Goal: Ask a question: Seek information or help from site administrators or community

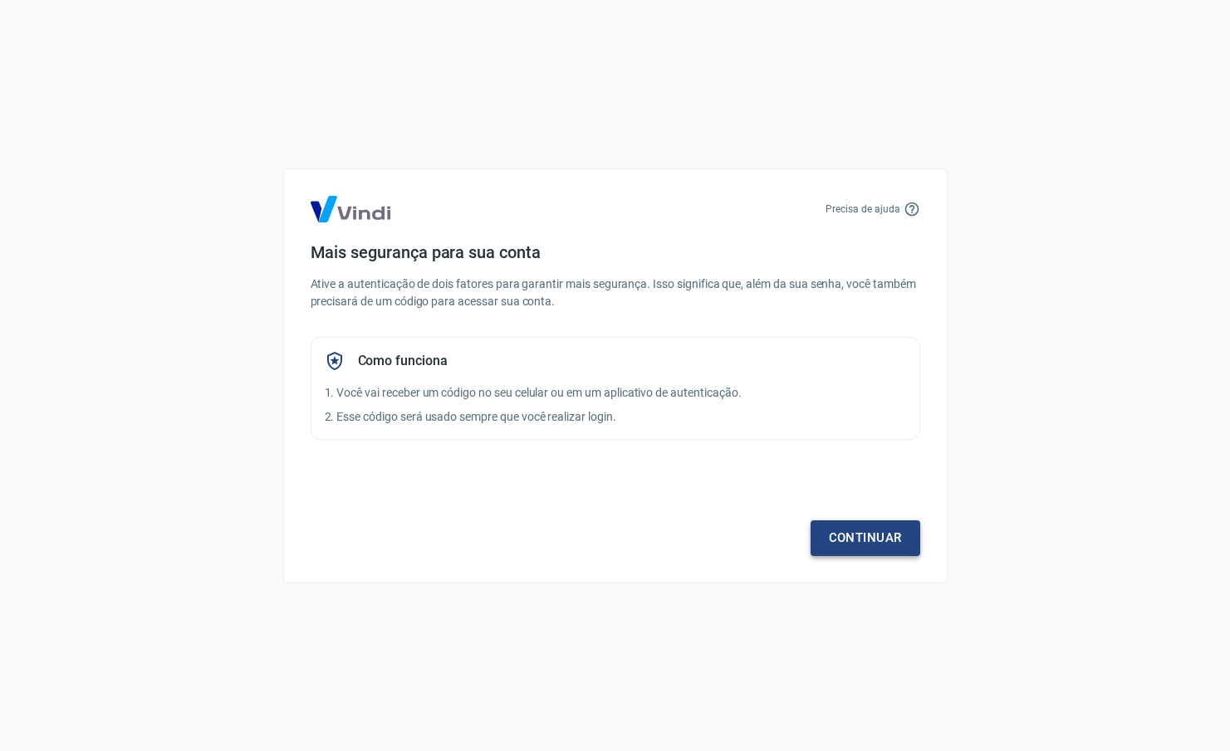
click at [877, 535] on link "Continuar" at bounding box center [865, 538] width 110 height 35
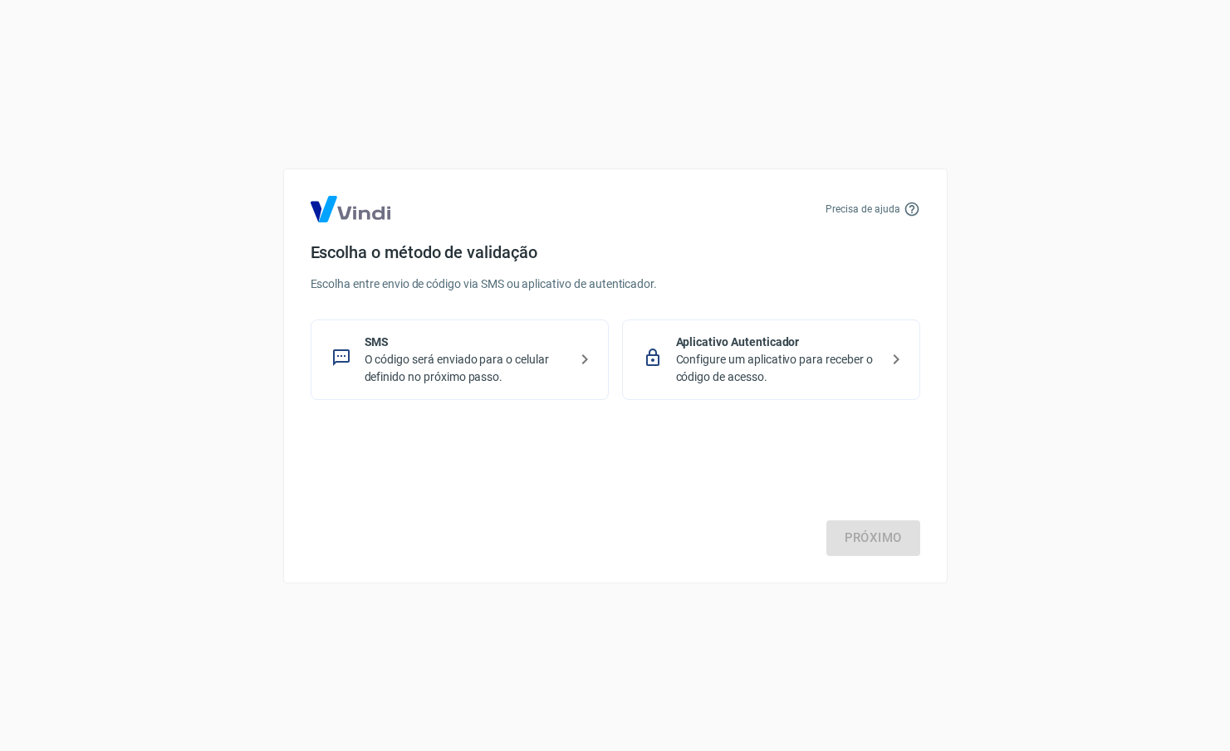
click at [459, 338] on p "SMS" at bounding box center [465, 342] width 203 height 17
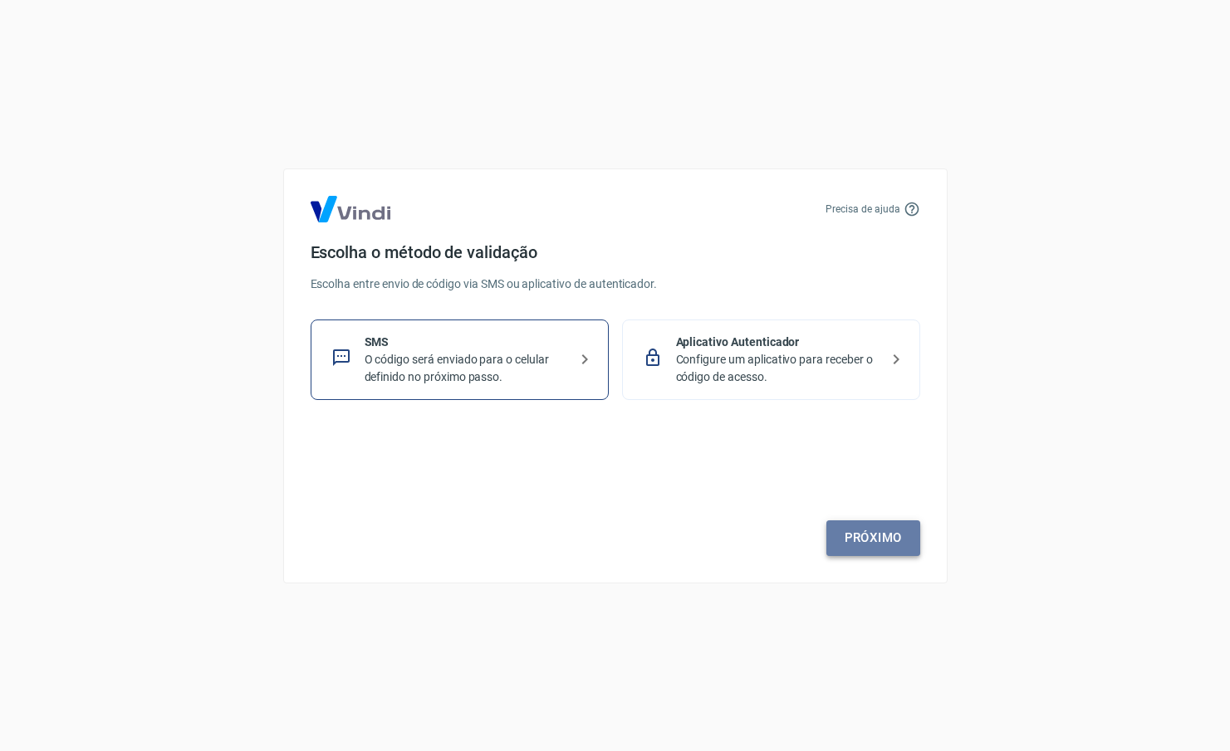
click at [895, 528] on link "Próximo" at bounding box center [873, 538] width 94 height 35
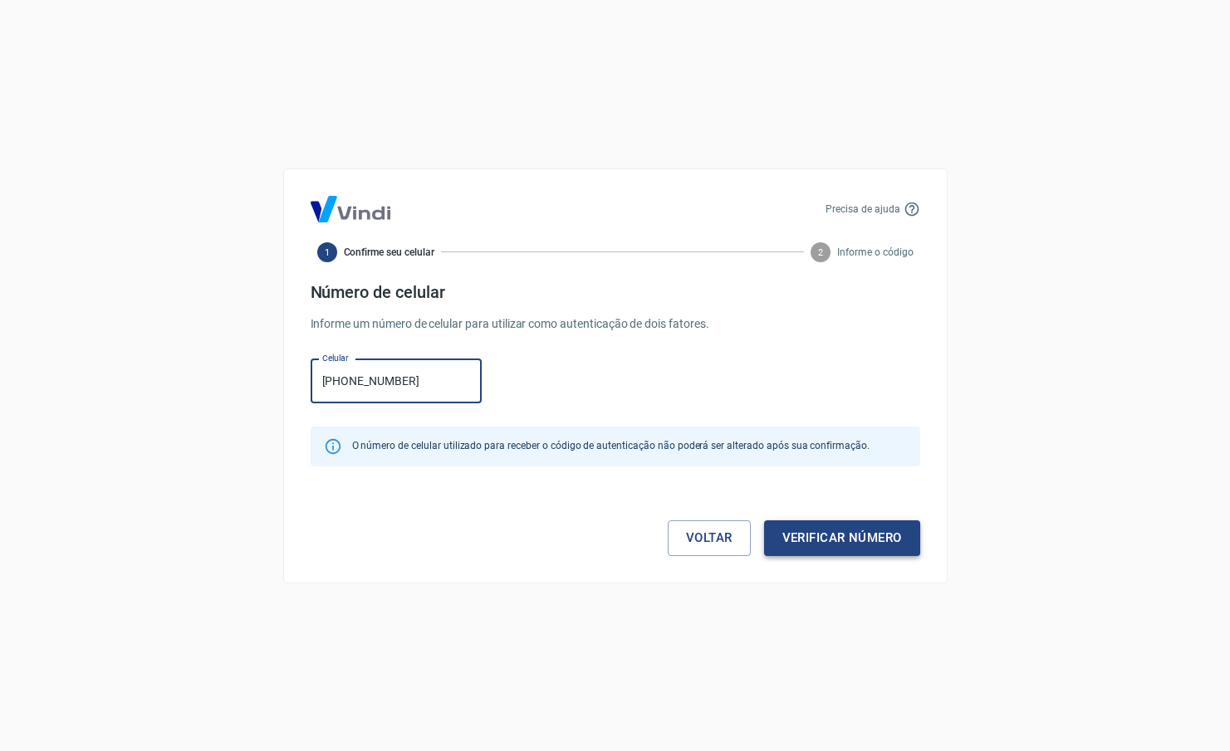
type input "[PHONE_NUMBER]"
click at [785, 547] on button "Verificar número" at bounding box center [842, 538] width 156 height 35
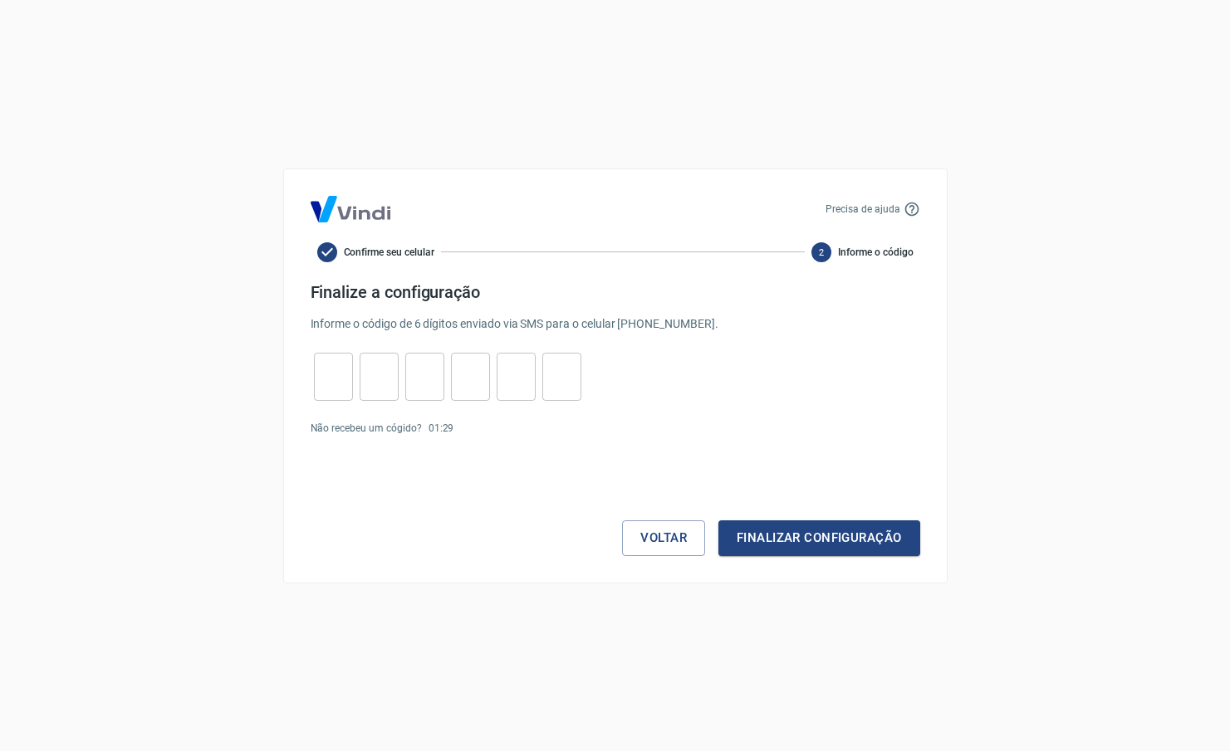
click at [343, 384] on input "tel" at bounding box center [333, 377] width 39 height 36
type input "6"
type input "2"
type input "9"
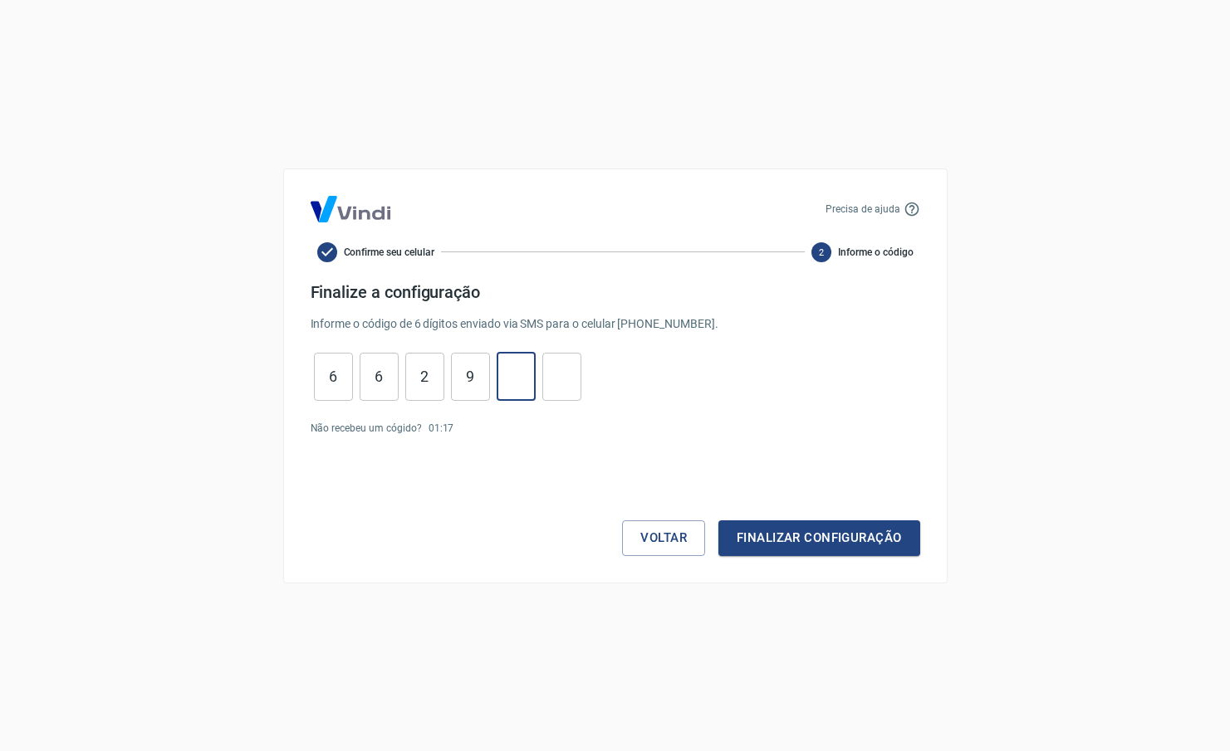
type input "4"
type input "8"
click at [778, 537] on button "Finalizar configuração" at bounding box center [818, 538] width 201 height 35
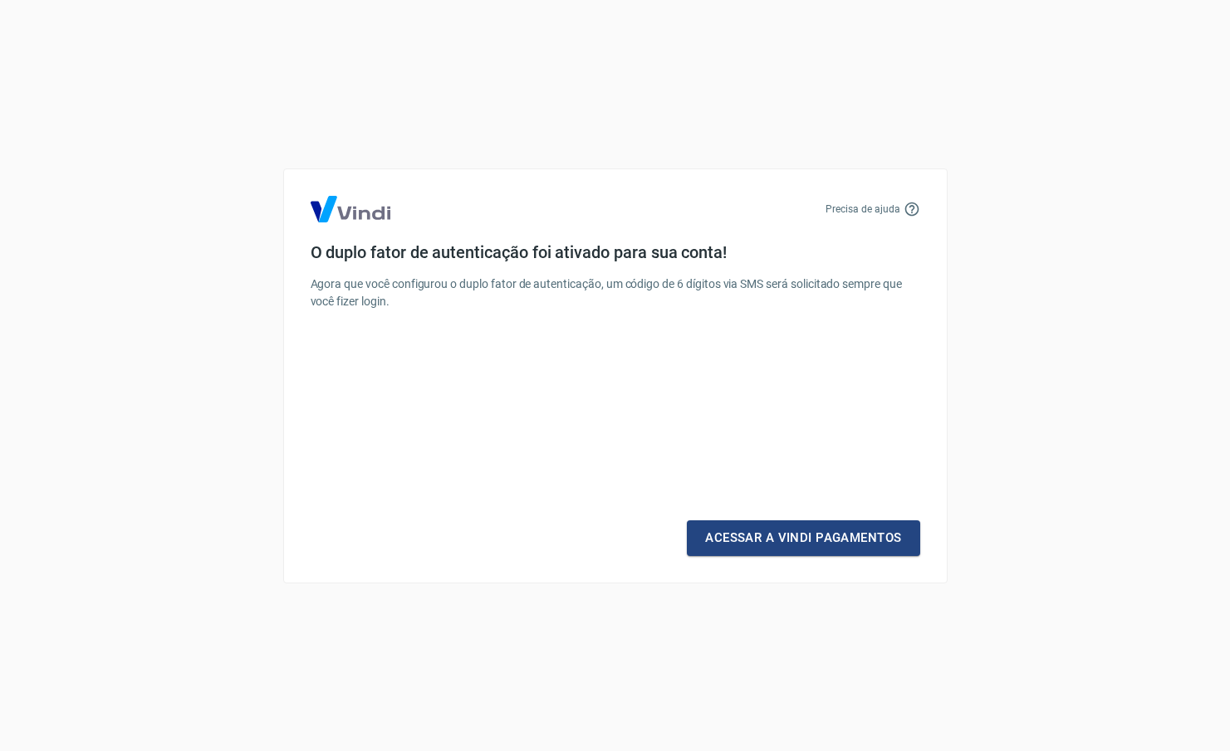
click at [778, 537] on link "Acessar a Vindi Pagamentos" at bounding box center [803, 538] width 232 height 35
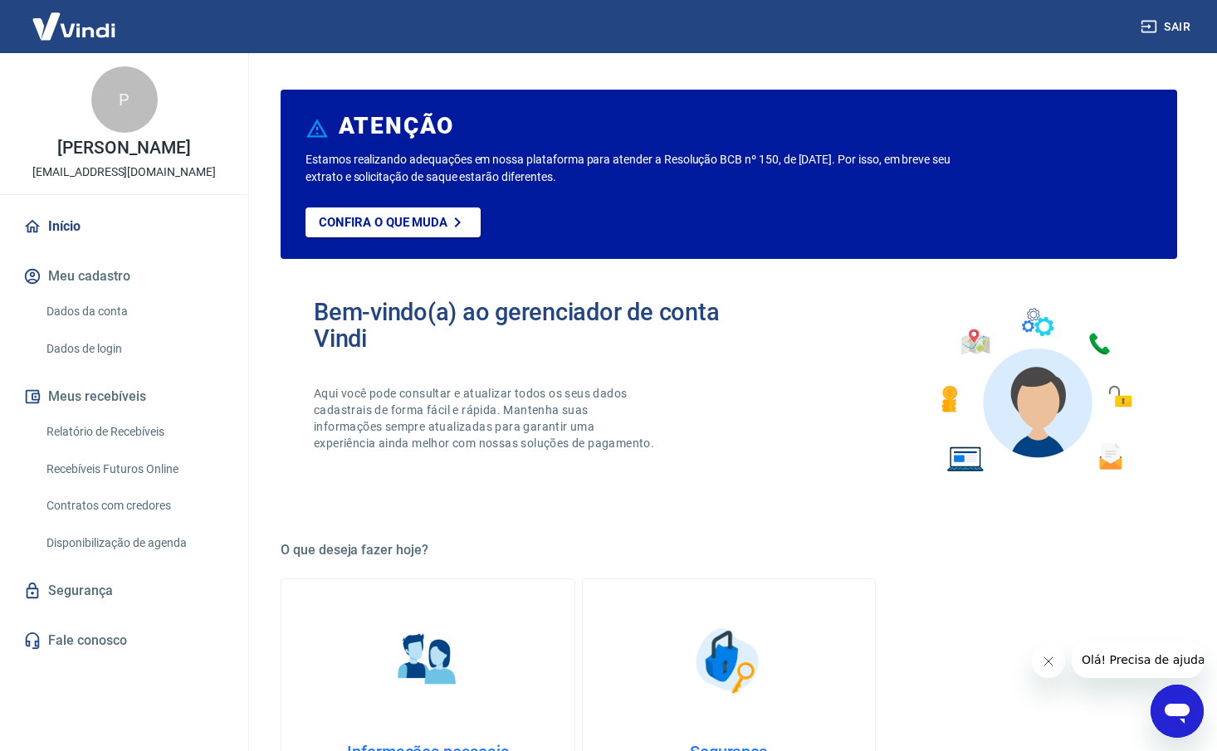
click at [78, 423] on link "Relatório de Recebíveis" at bounding box center [134, 432] width 188 height 34
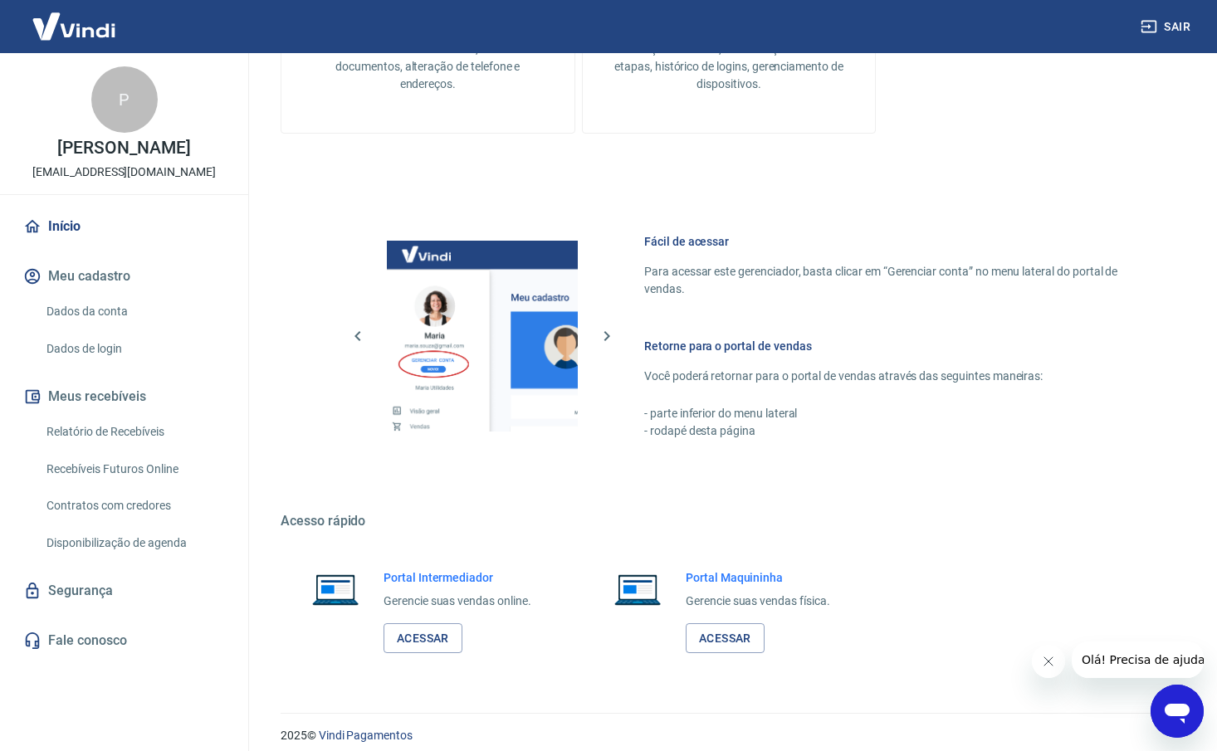
scroll to position [748, 0]
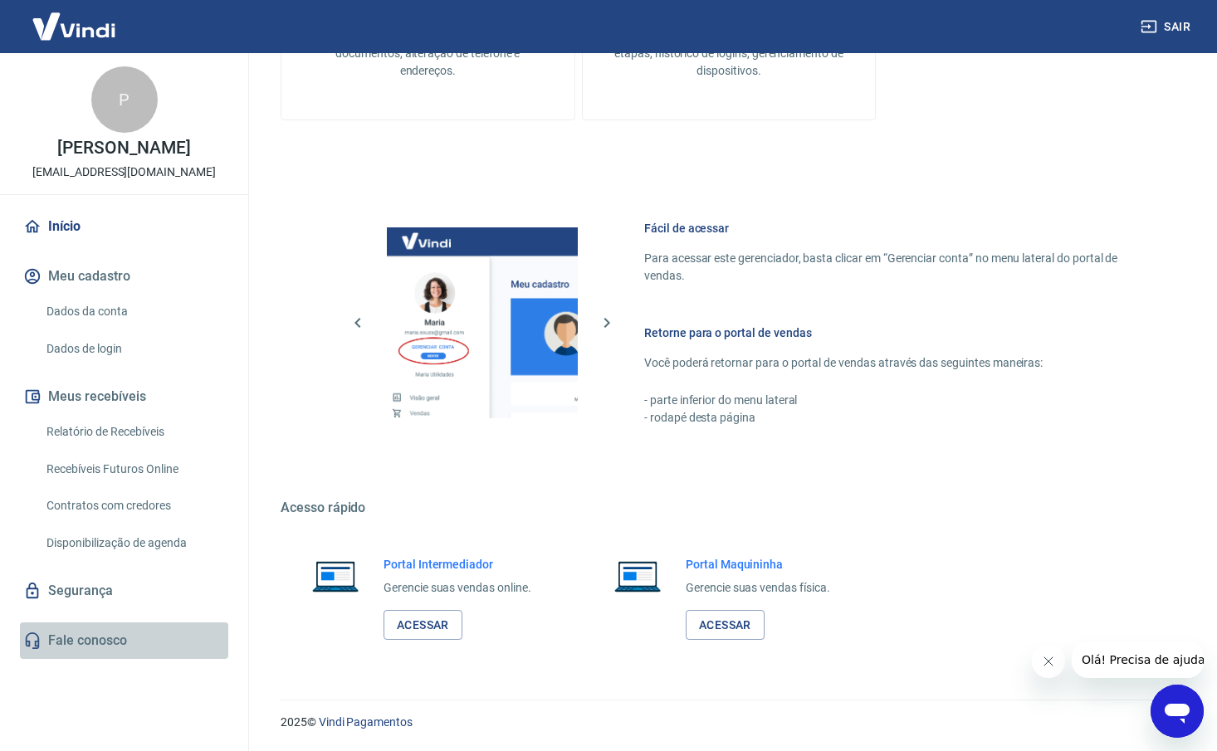
click at [97, 645] on link "Fale conosco" at bounding box center [124, 641] width 208 height 37
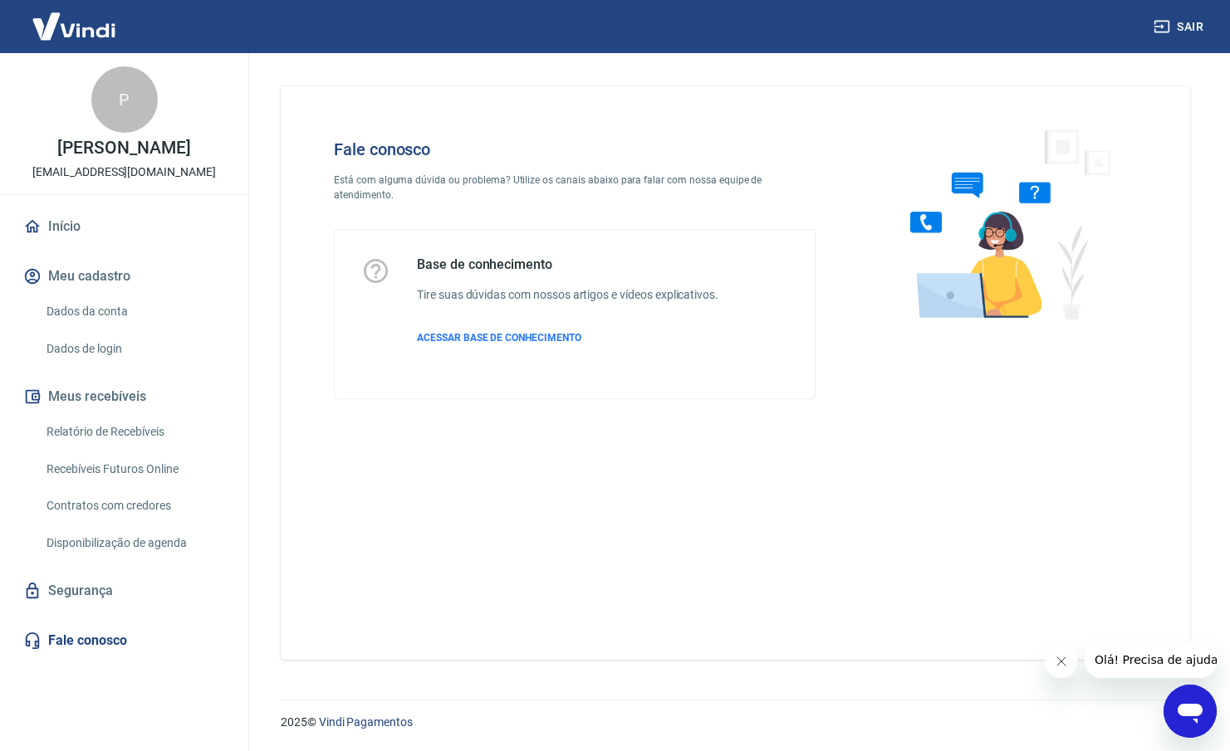
click at [1178, 698] on icon "Abrir janela de mensagens" at bounding box center [1190, 712] width 30 height 30
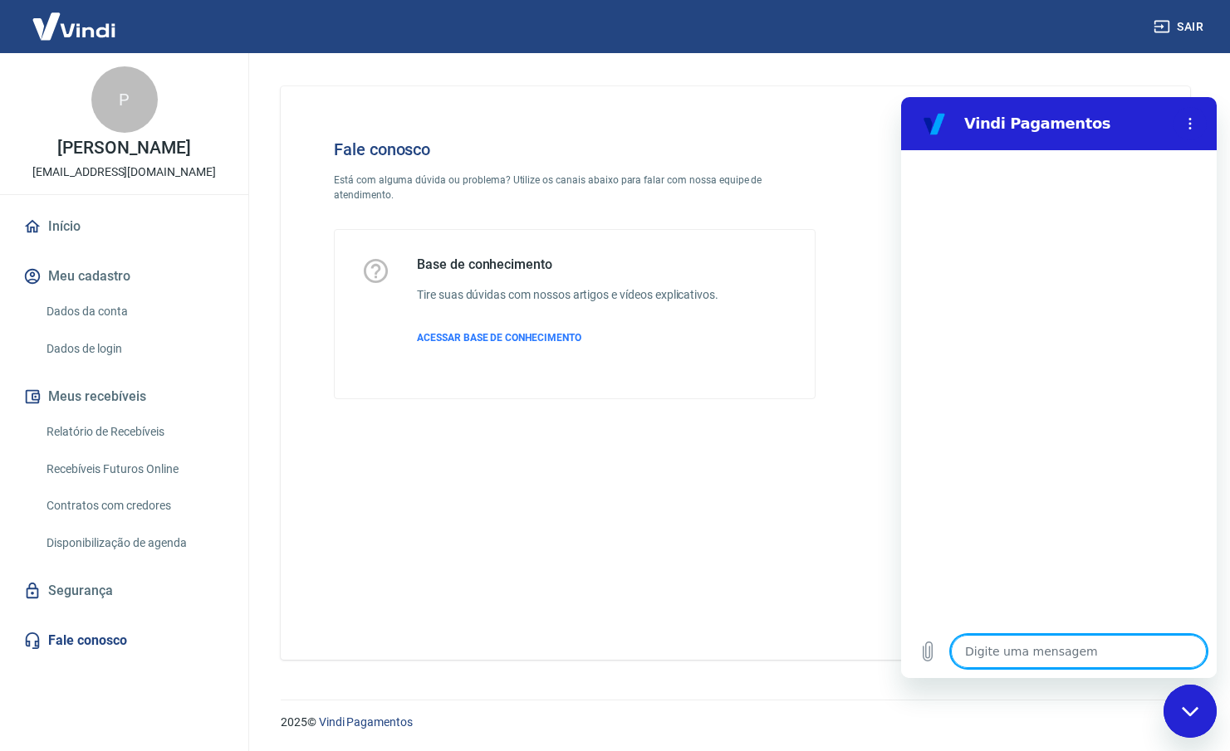
type textarea "r"
type textarea "x"
type textarea "re"
type textarea "x"
type textarea "rec"
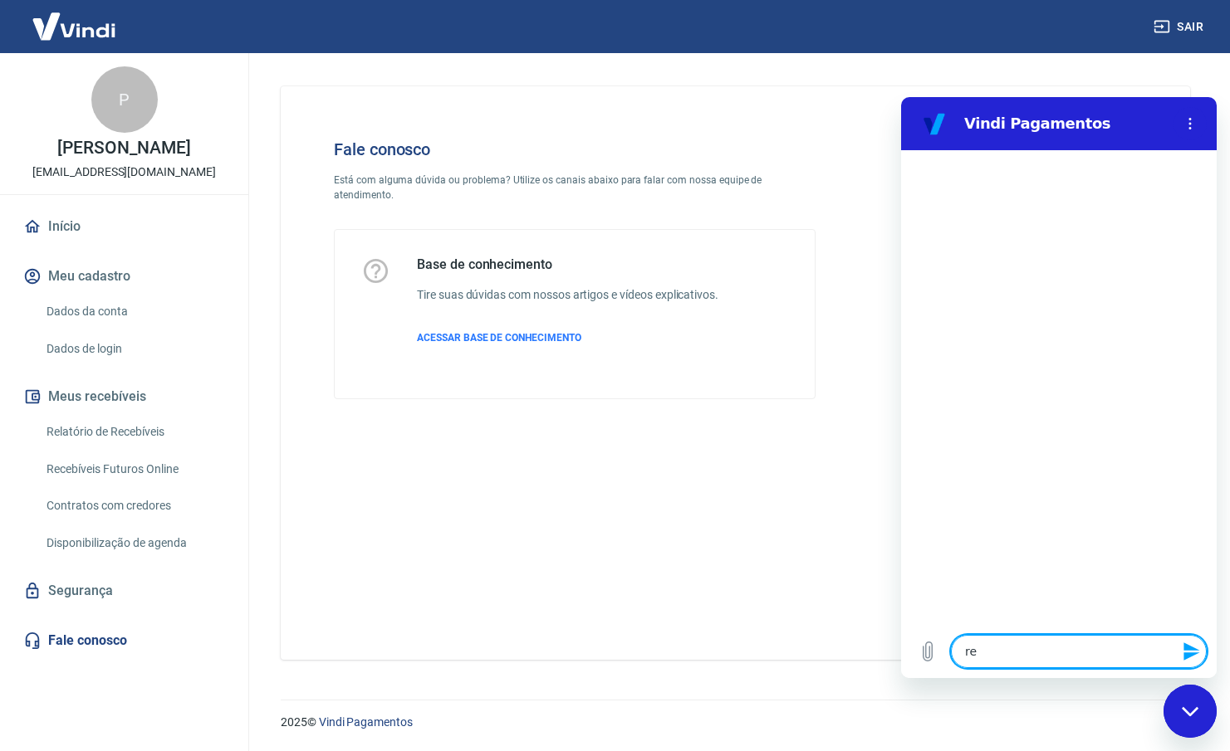
type textarea "x"
type textarea "rece"
type textarea "x"
type textarea "rec"
type textarea "x"
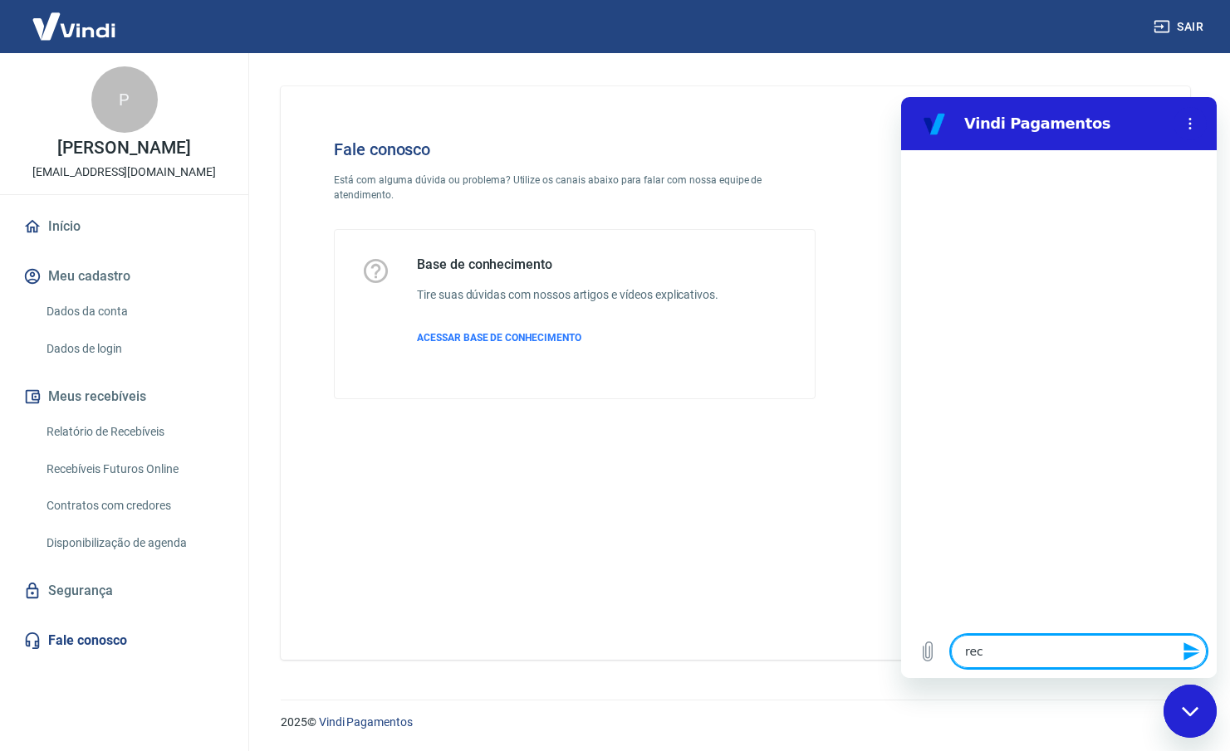
type textarea "re"
type textarea "x"
type textarea "r"
type textarea "x"
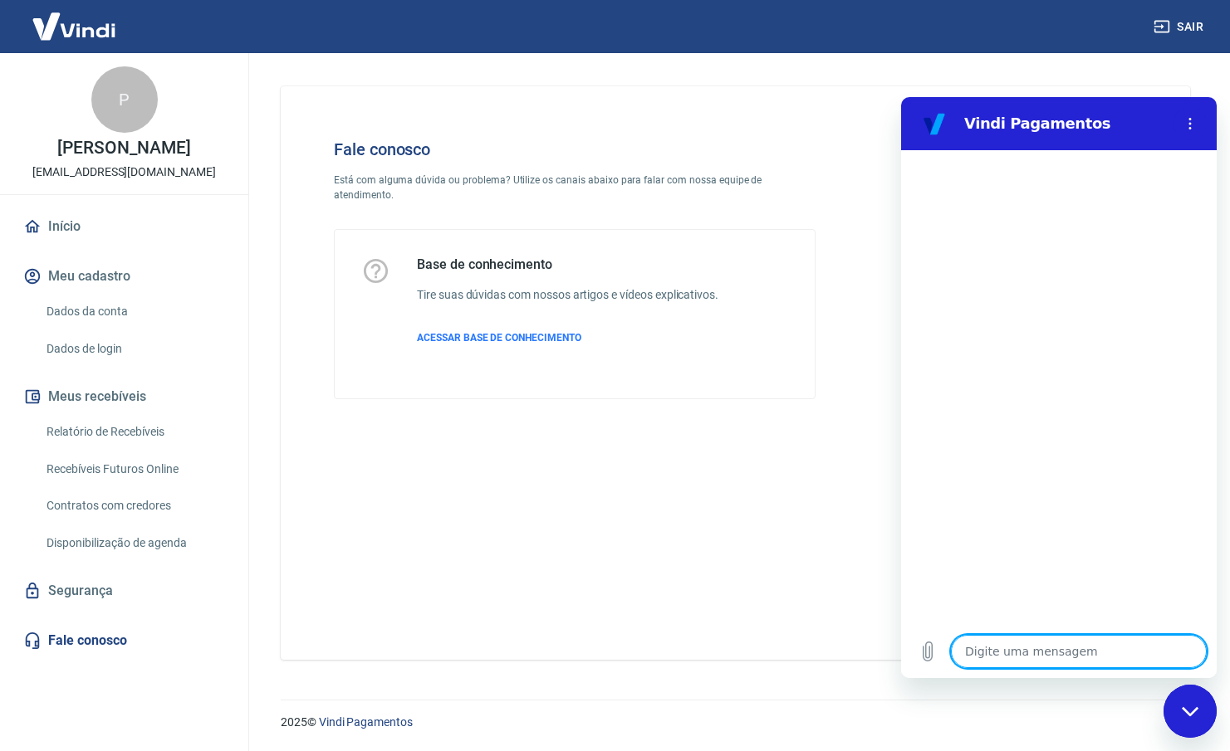
type textarea "t"
type textarea "x"
type textarea "te"
type textarea "x"
type textarea "ten"
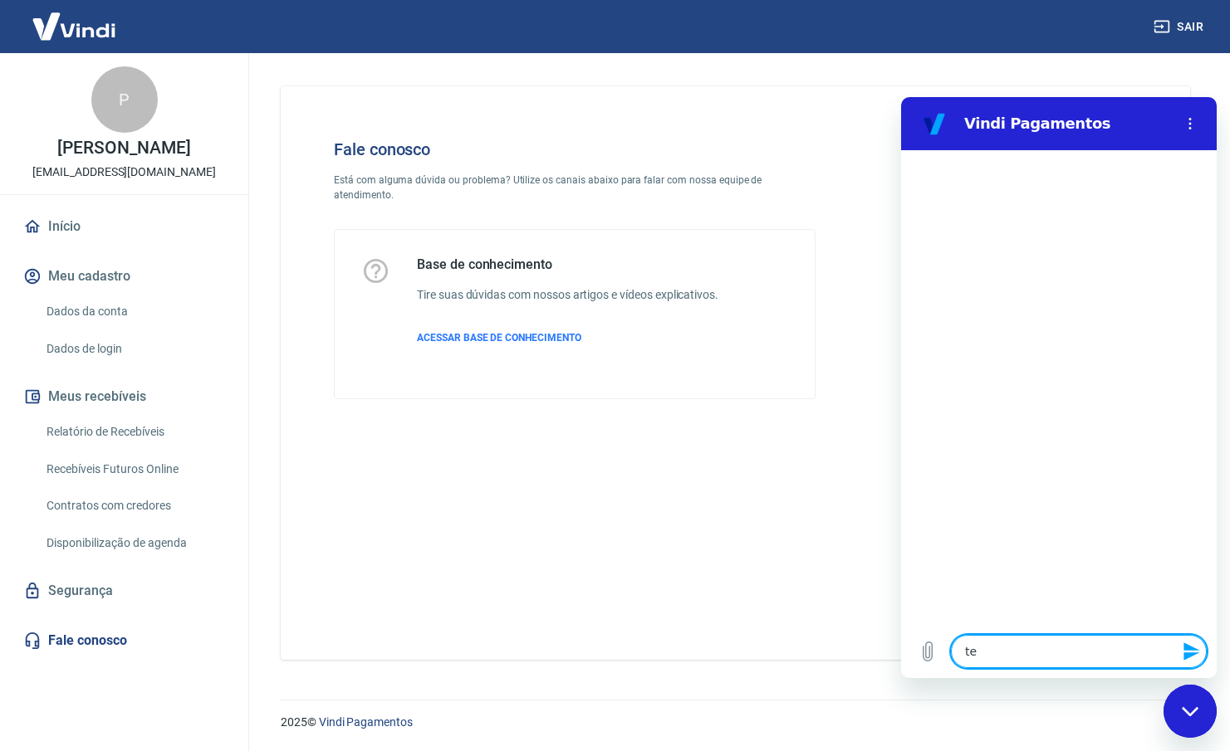
type textarea "x"
type textarea "tenh"
type textarea "x"
type textarea "tenho"
type textarea "x"
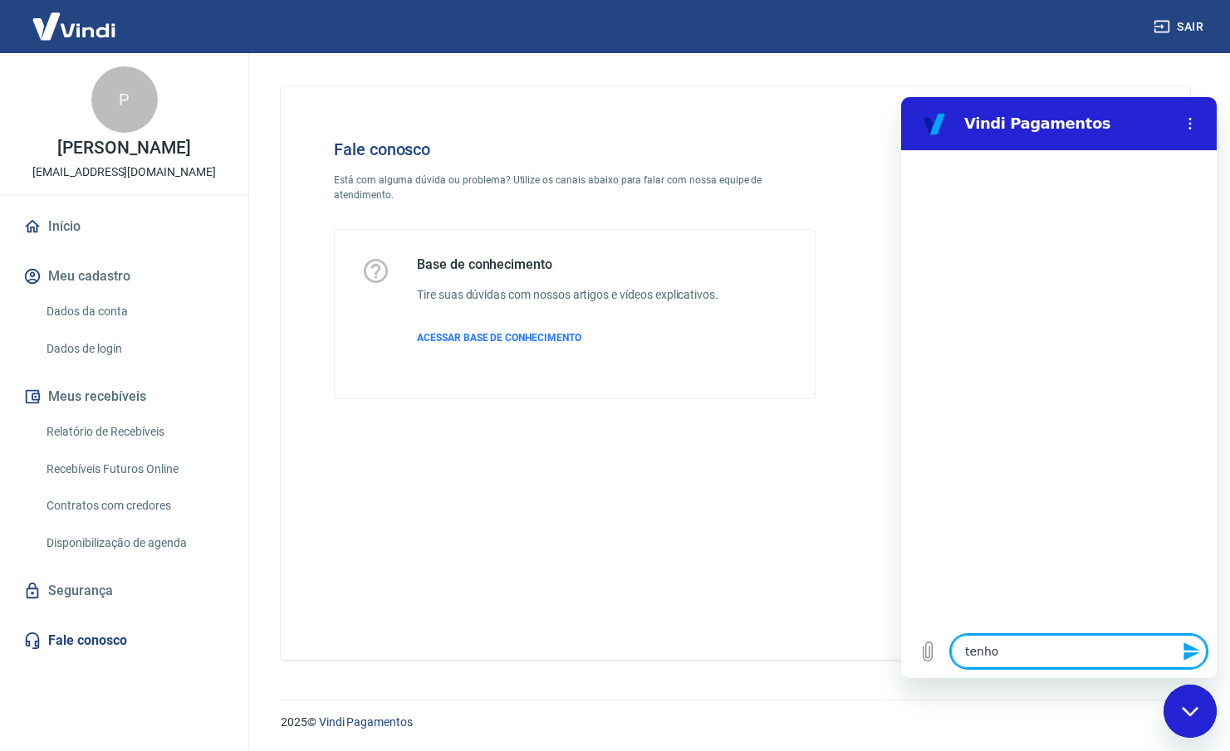
type textarea "tenho"
type textarea "x"
type textarea "tenho u"
type textarea "x"
type textarea "tenho um"
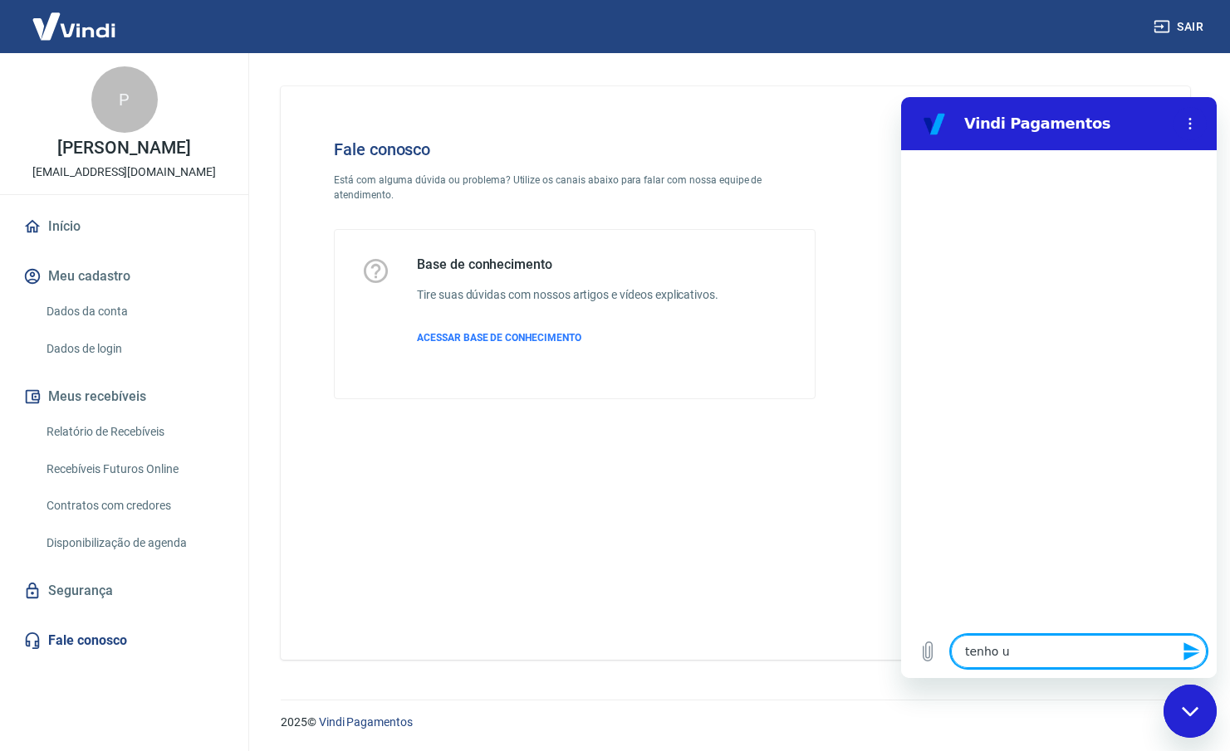
type textarea "x"
type textarea "tenho um"
type textarea "x"
type textarea "tenho um b"
type textarea "x"
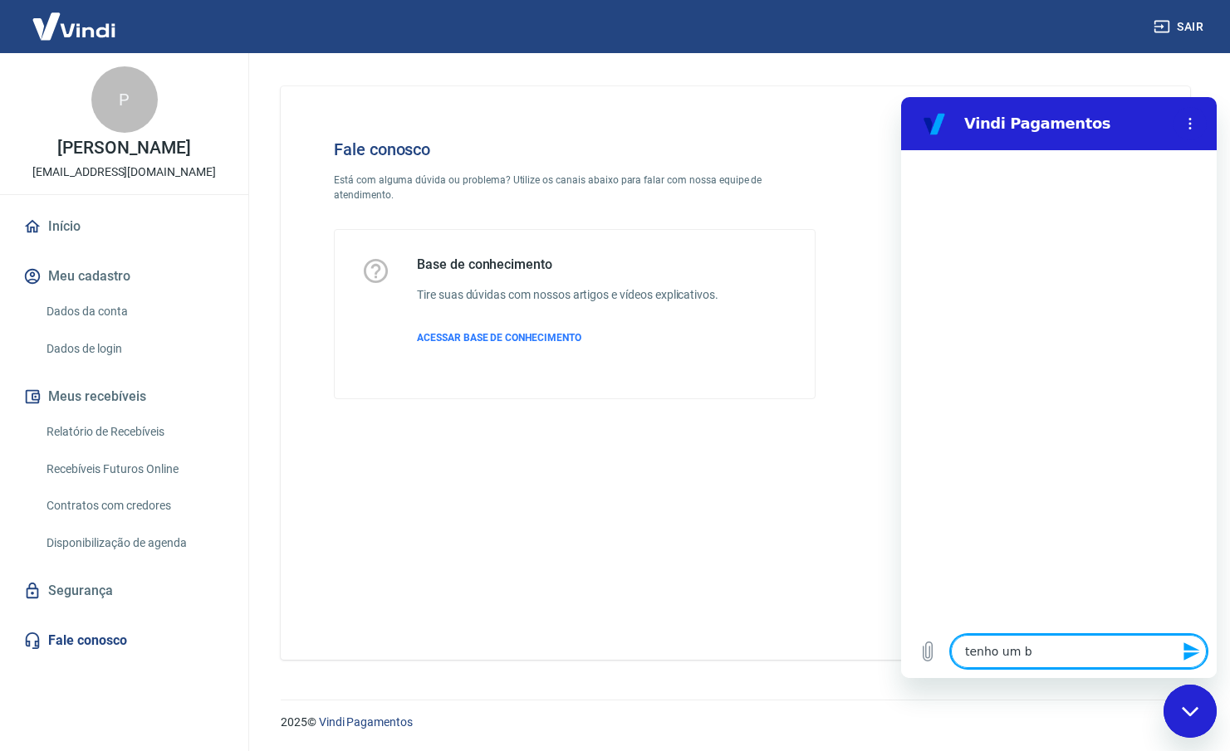
type textarea "tenho um bo"
type textarea "x"
type textarea "tenho um bol"
type textarea "x"
type textarea "tenho um bole"
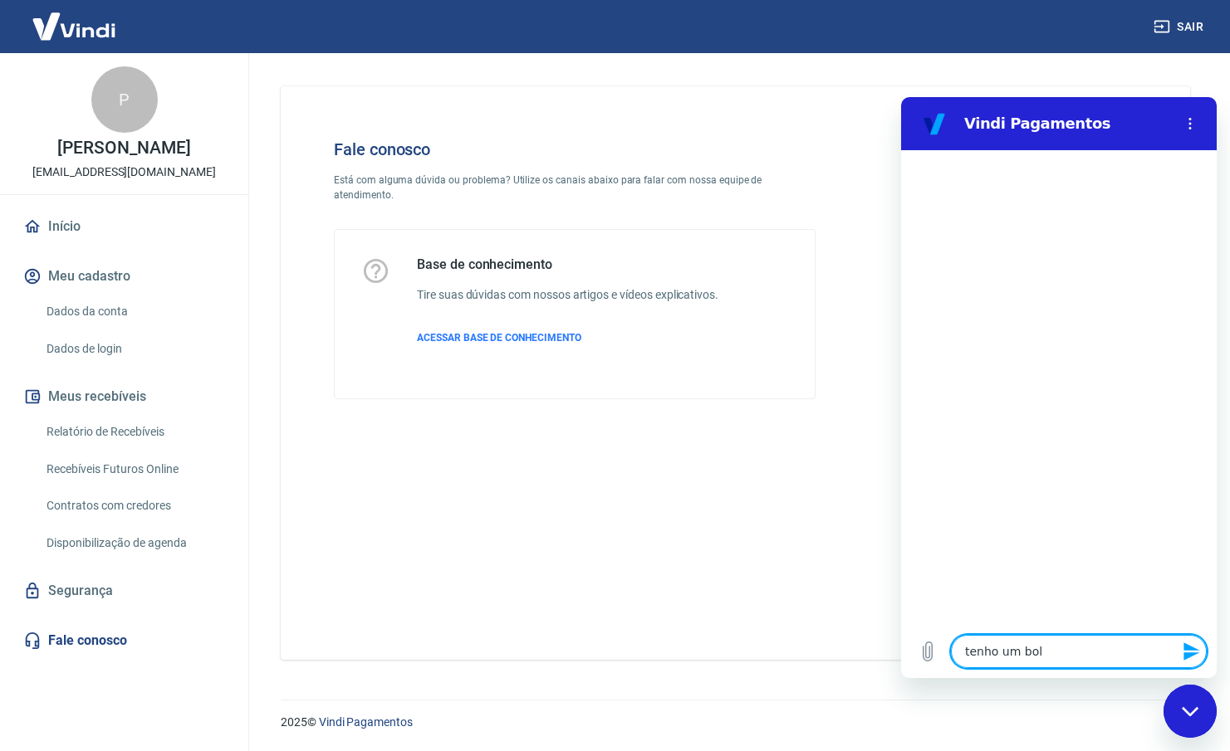
type textarea "x"
type textarea "tenho um bolet"
type textarea "x"
type textarea "tenho um boleto"
type textarea "x"
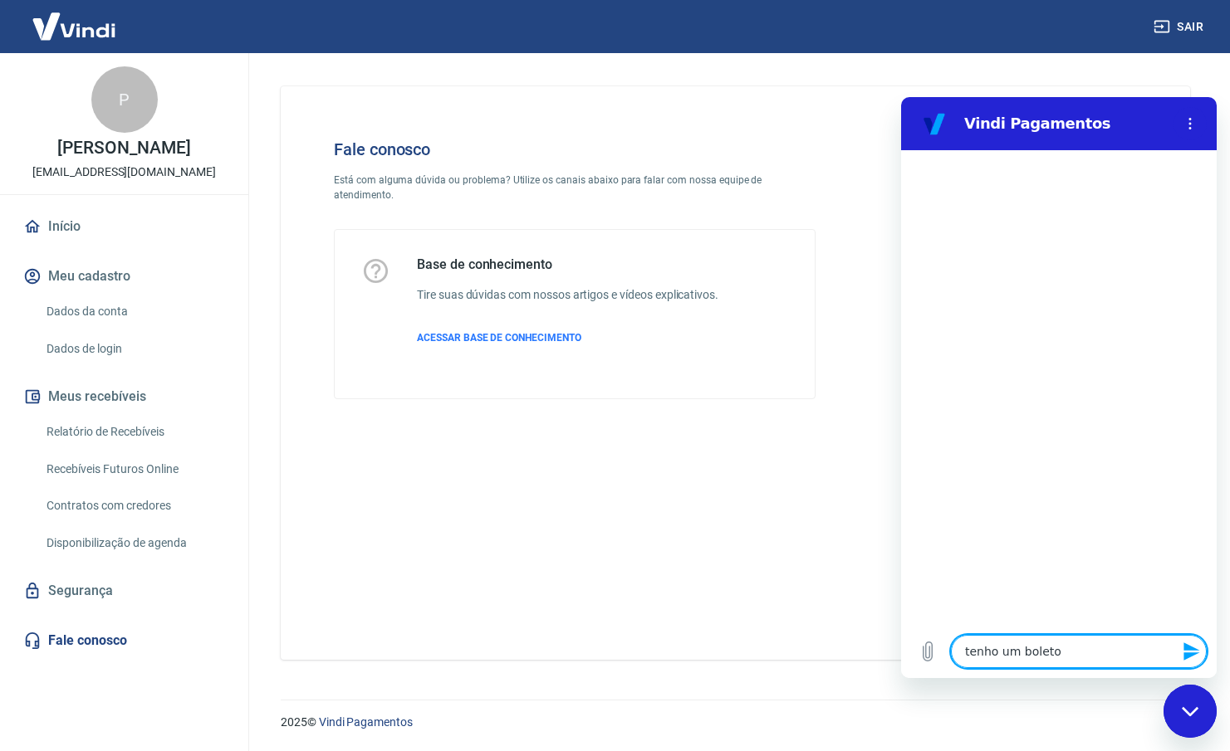
type textarea "tenho um boleto"
type textarea "x"
type textarea "tenho um boleto d"
type textarea "x"
type textarea "tenho um boleto da"
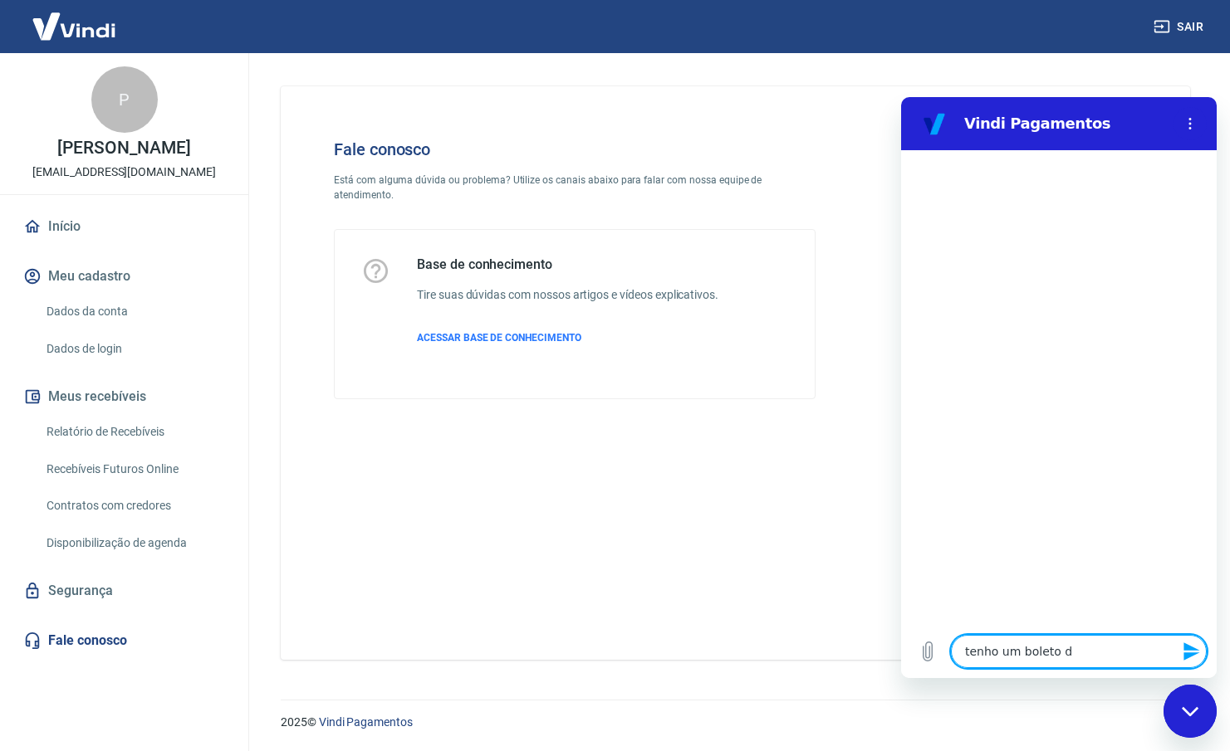
type textarea "x"
type textarea "tenho um boleto da"
type textarea "x"
type textarea "tenho um boleto da y"
type textarea "x"
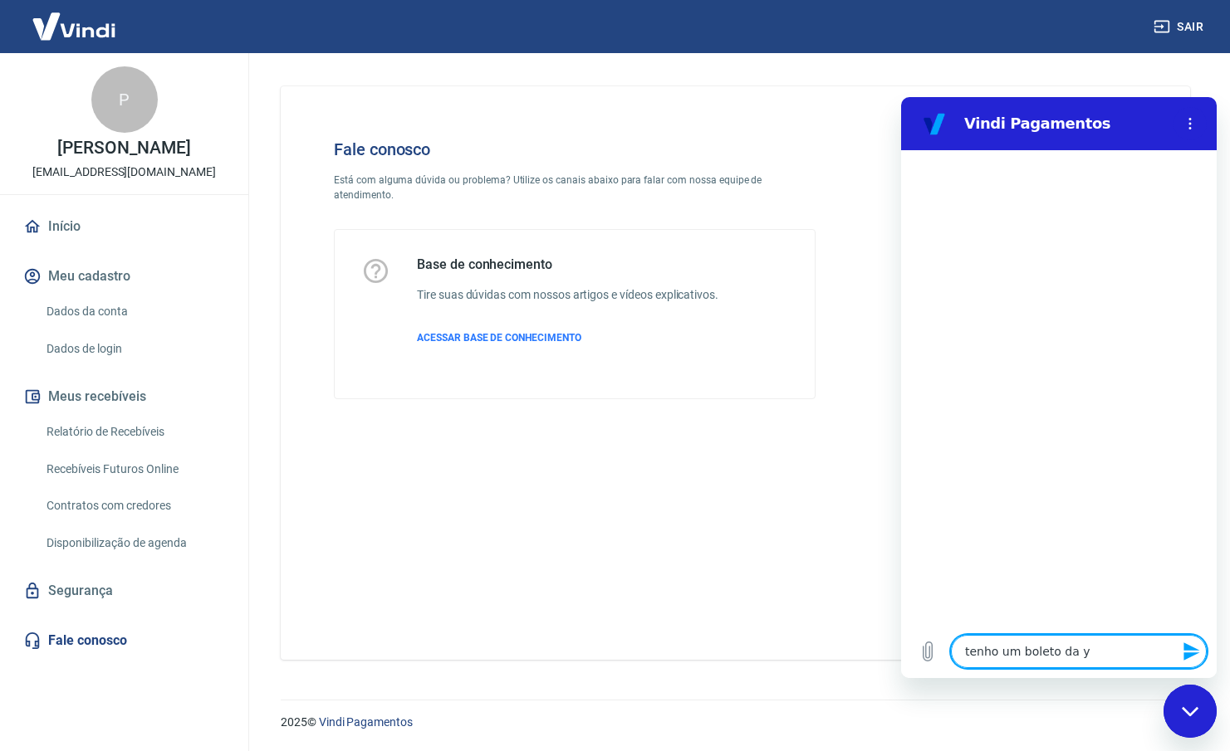
type textarea "tenho um boleto da ya"
type textarea "x"
type textarea "tenho um boleto da yap"
type textarea "x"
type textarea "tenho um boleto da yapa"
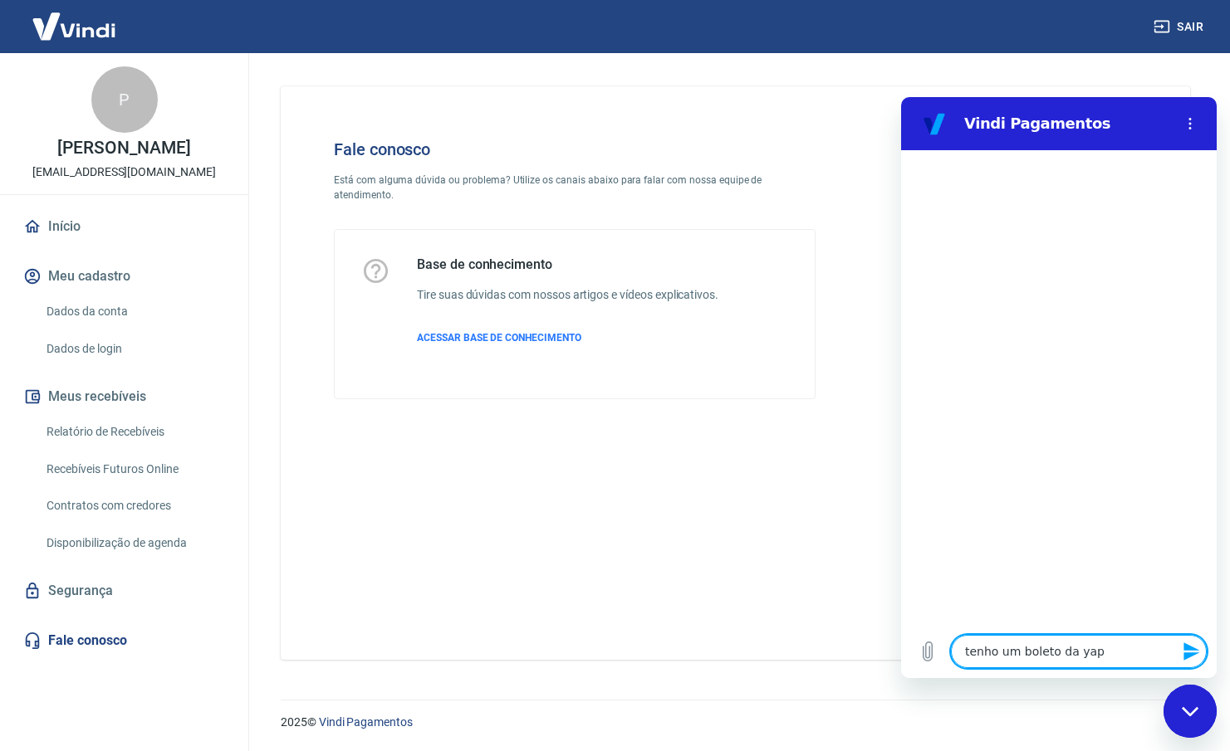
type textarea "x"
type textarea "tenho um boleto da yapay"
type textarea "x"
type textarea "tenho um boleto da yapay"
type textarea "x"
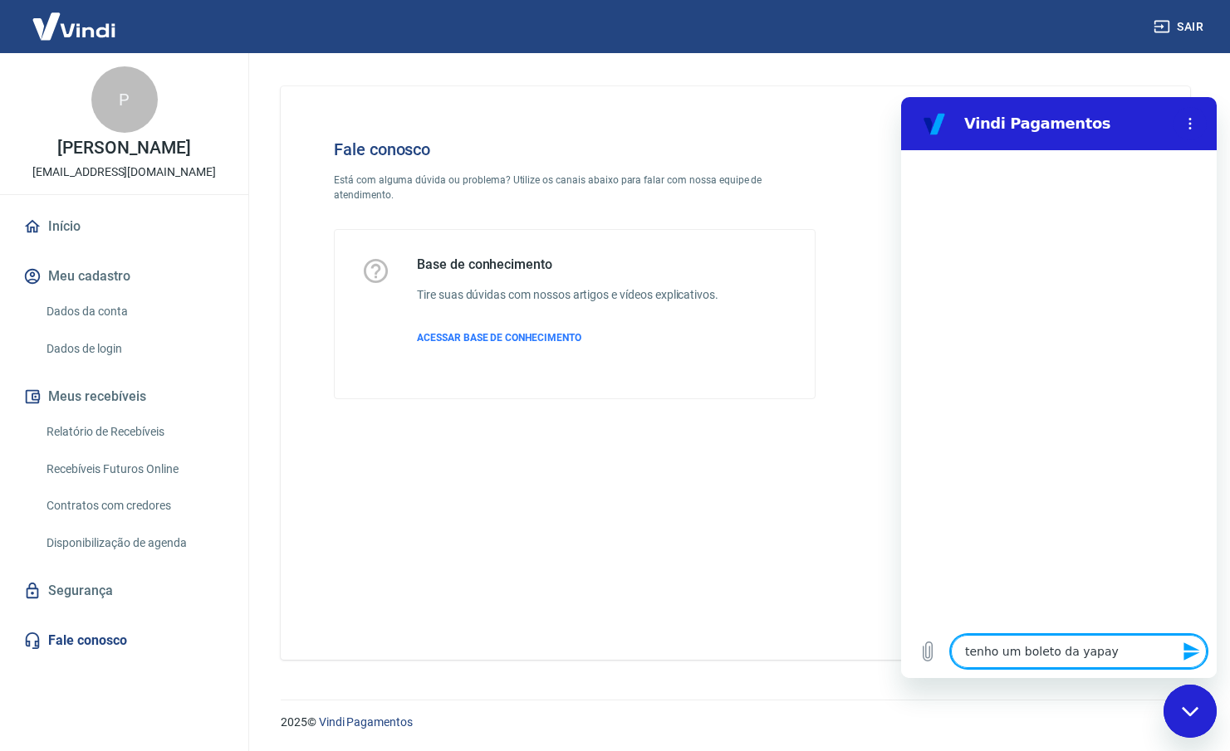
type textarea "tenho um boleto da yapay e"
type textarea "x"
type textarea "tenho um boleto da yapay e"
type textarea "x"
type textarea "tenho um boleto da yapay e n"
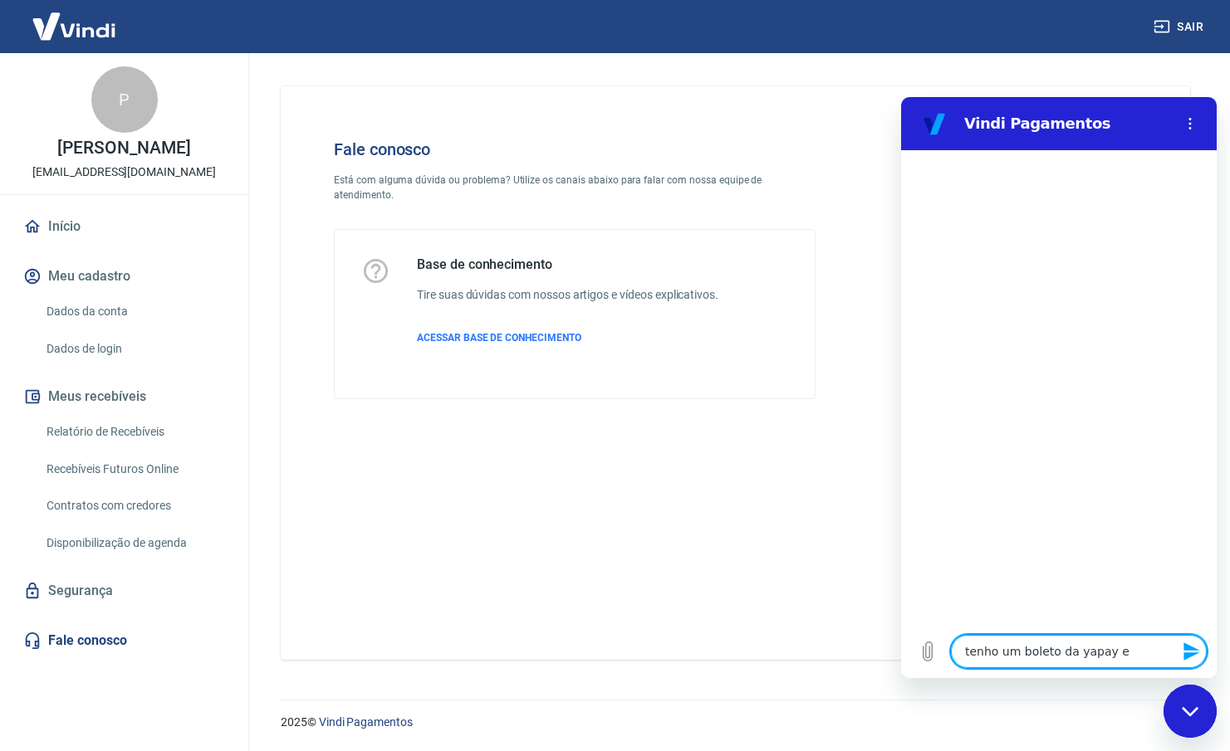
type textarea "x"
type textarea "tenho um boleto da yapay e nã"
type textarea "x"
type textarea "tenho um boleto da yapay e não"
type textarea "x"
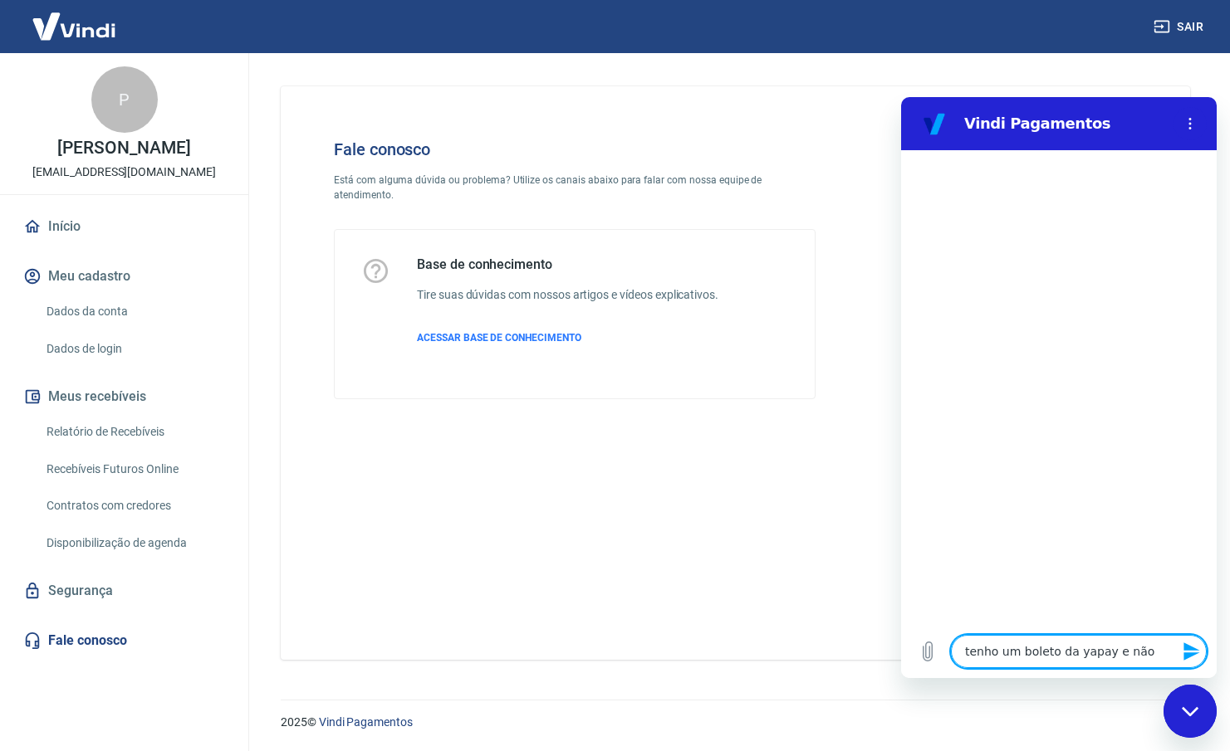
type textarea "tenho um boleto da yapay e não"
type textarea "x"
type textarea "tenho um boleto da yapay e não r"
type textarea "x"
type textarea "tenho um boleto da yapay e não re"
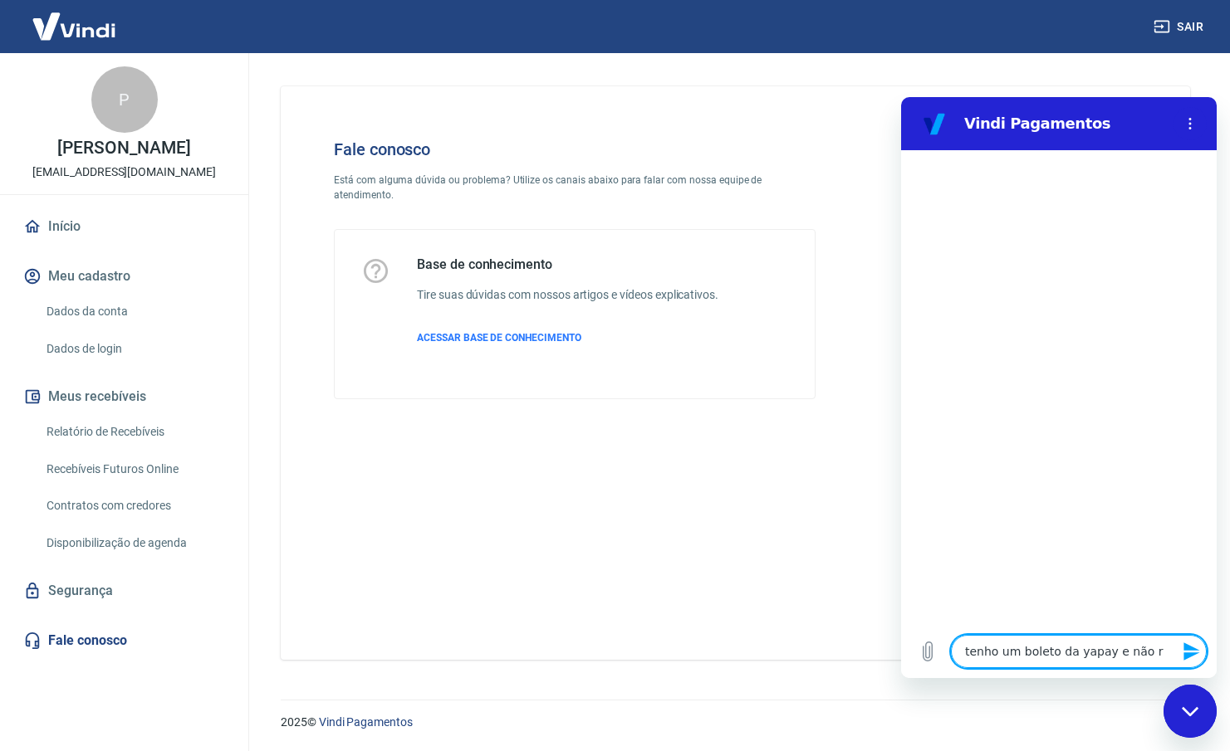
type textarea "x"
type textarea "tenho um boleto da yapay e não rec"
type textarea "x"
type textarea "tenho um boleto da yapay e não reco"
type textarea "x"
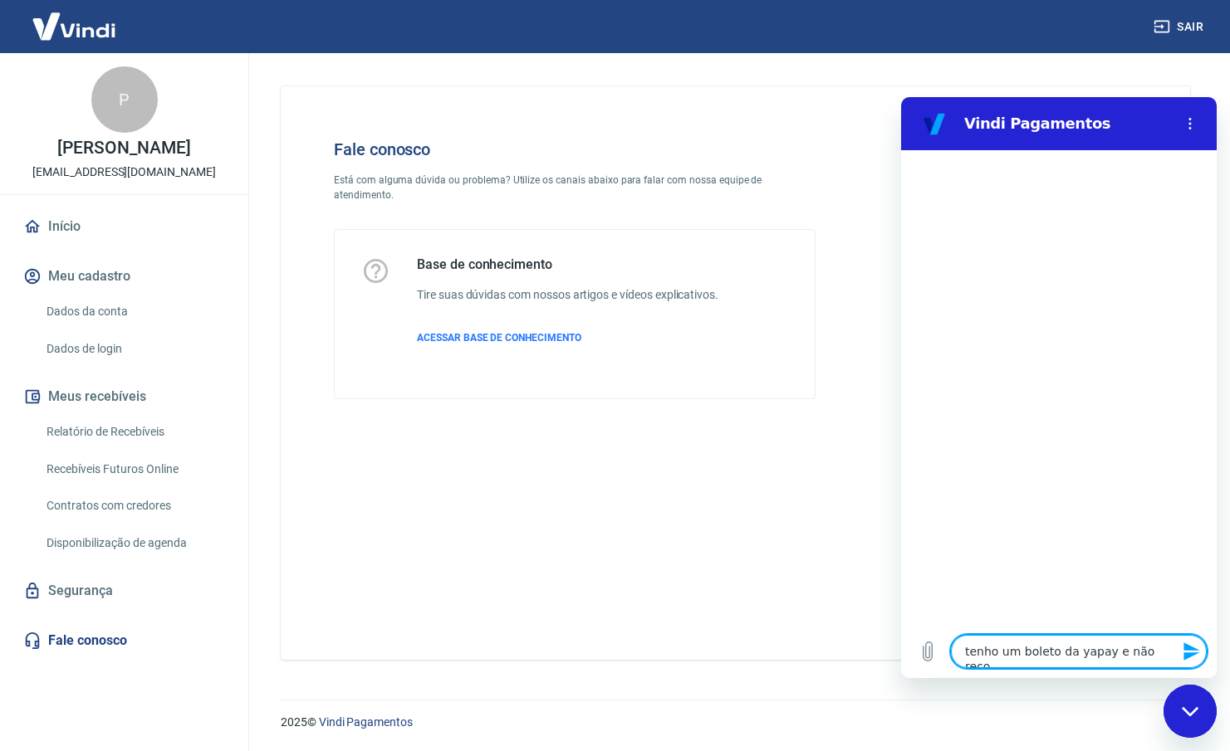
type textarea "tenho um boleto da yapay e não recon"
type textarea "x"
type textarea "tenho um boleto da yapay e não reconh"
type textarea "x"
type textarea "tenho um boleto da yapay e não reconhe"
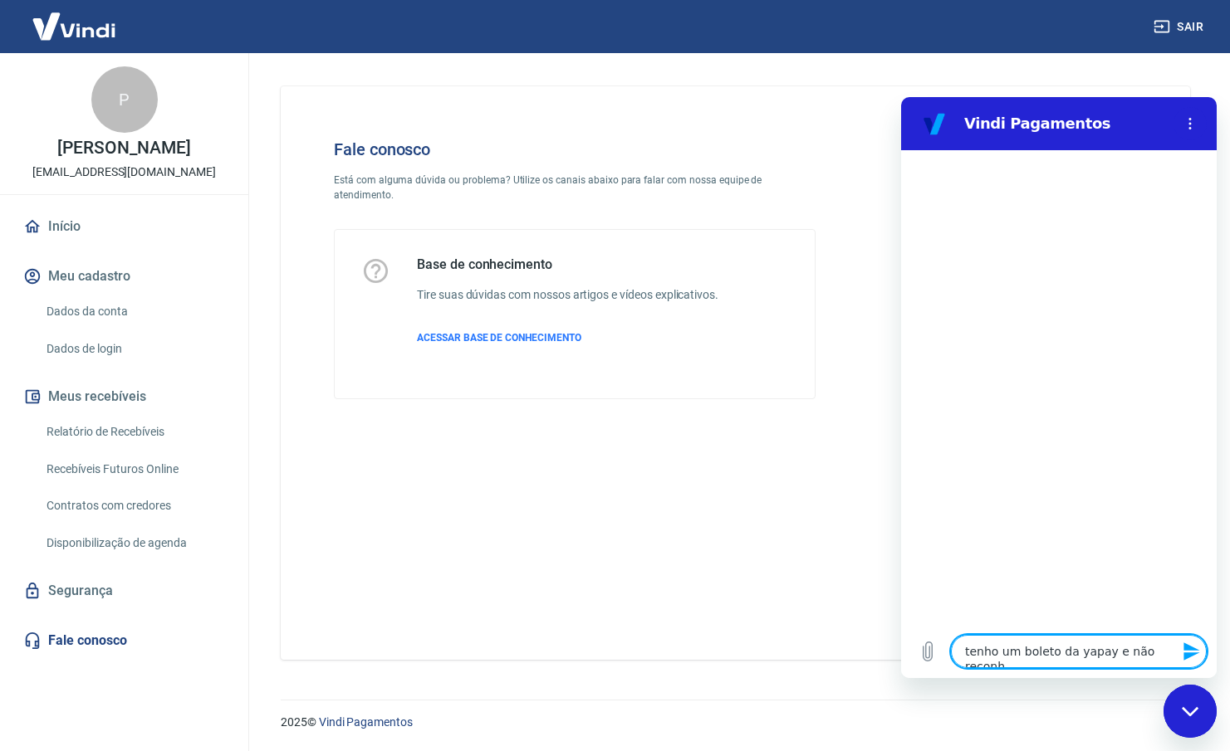
type textarea "x"
type textarea "tenho um boleto da yapay e não reconheç"
type textarea "x"
type textarea "tenho um boleto da yapay e não reconheço"
type textarea "x"
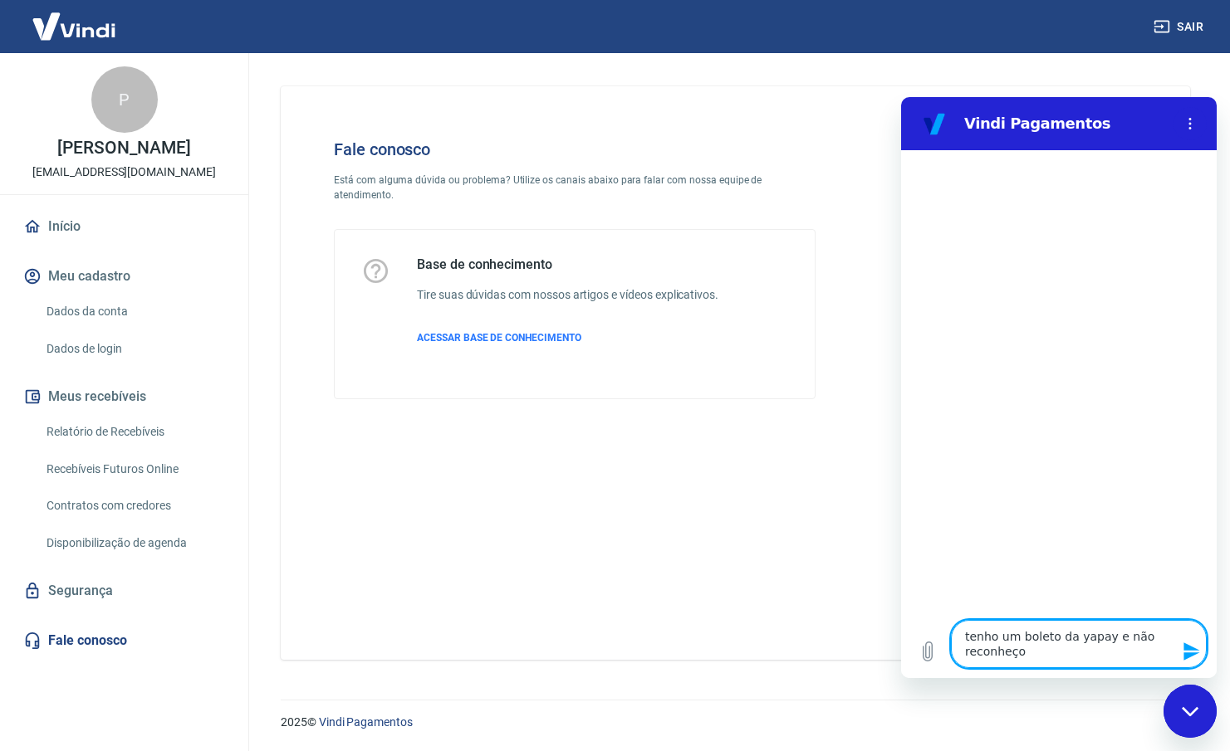
type textarea "tenho um boleto da yapay e não reconheço"
type textarea "x"
type textarea "tenho um boleto da yapay e não reconheço d"
type textarea "x"
type textarea "tenho um boleto da yapay e não reconheço de"
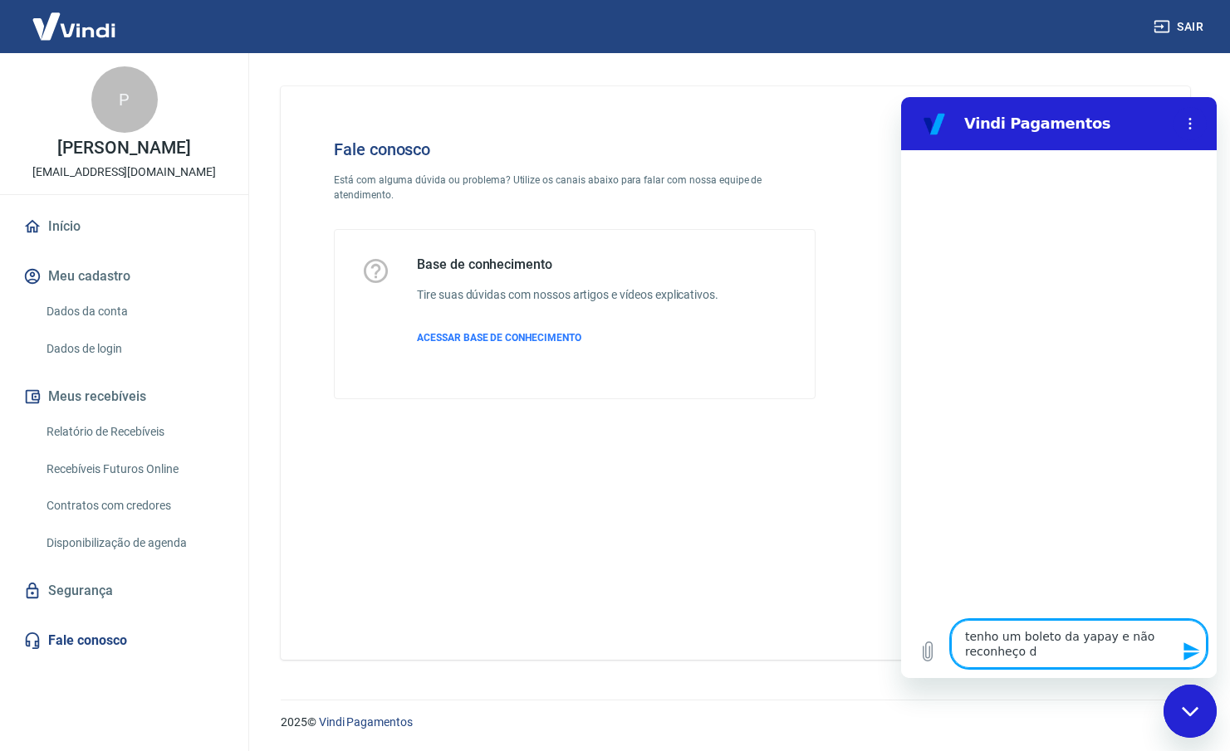
type textarea "x"
type textarea "tenho um boleto da yapay e não reconheço de"
type textarea "x"
type textarea "tenho um boleto da yapay e não reconheço de o"
type textarea "x"
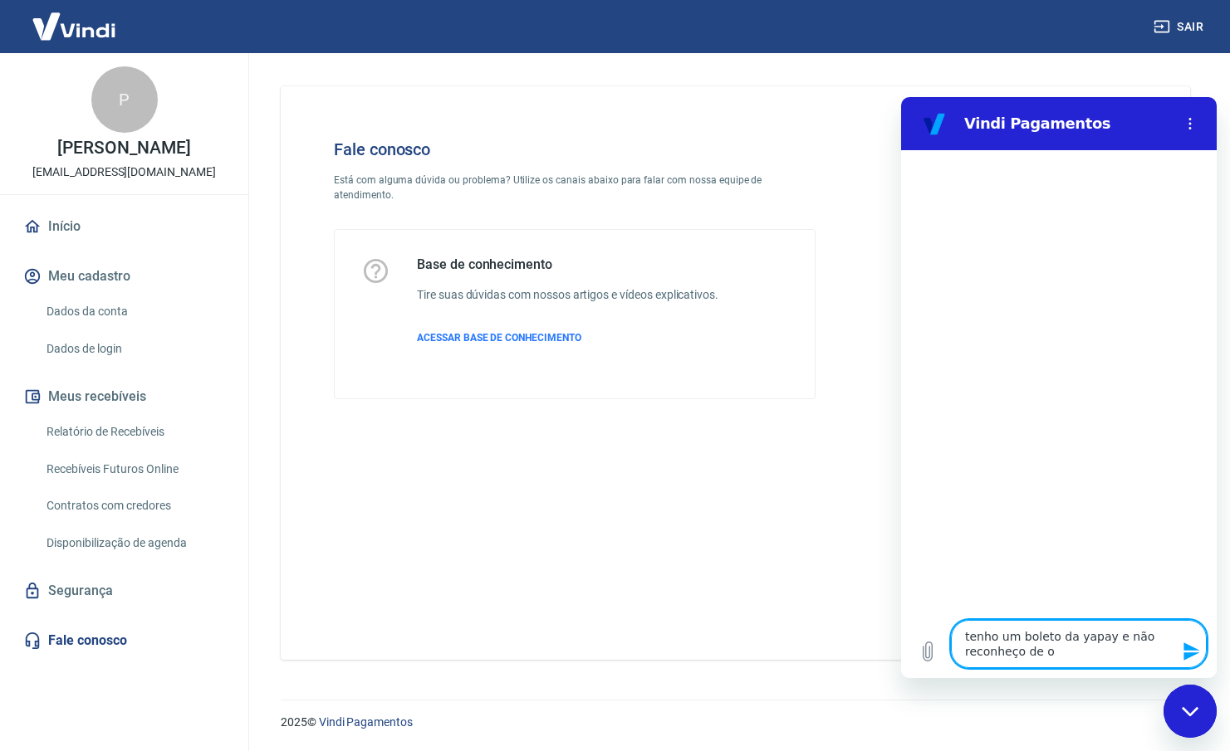
type textarea "tenho um boleto da yapay e não reconheço de on"
type textarea "x"
type textarea "tenho um boleto da yapay e não reconheço de ond"
type textarea "x"
type textarea "tenho um boleto da yapay e não reconheço de onde"
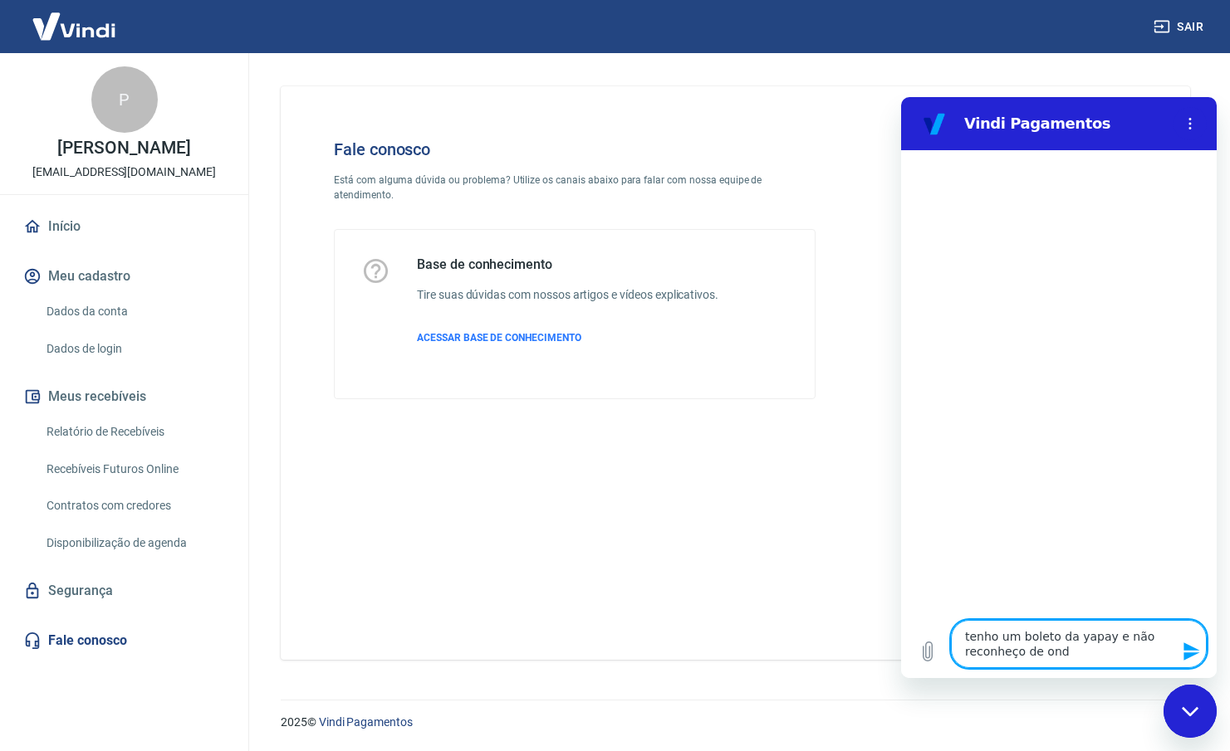
type textarea "x"
type textarea "tenho um boleto da yapay e não reconheço de onde"
type textarea "x"
type textarea "tenho um boleto da yapay e não reconheço de onde é"
type textarea "x"
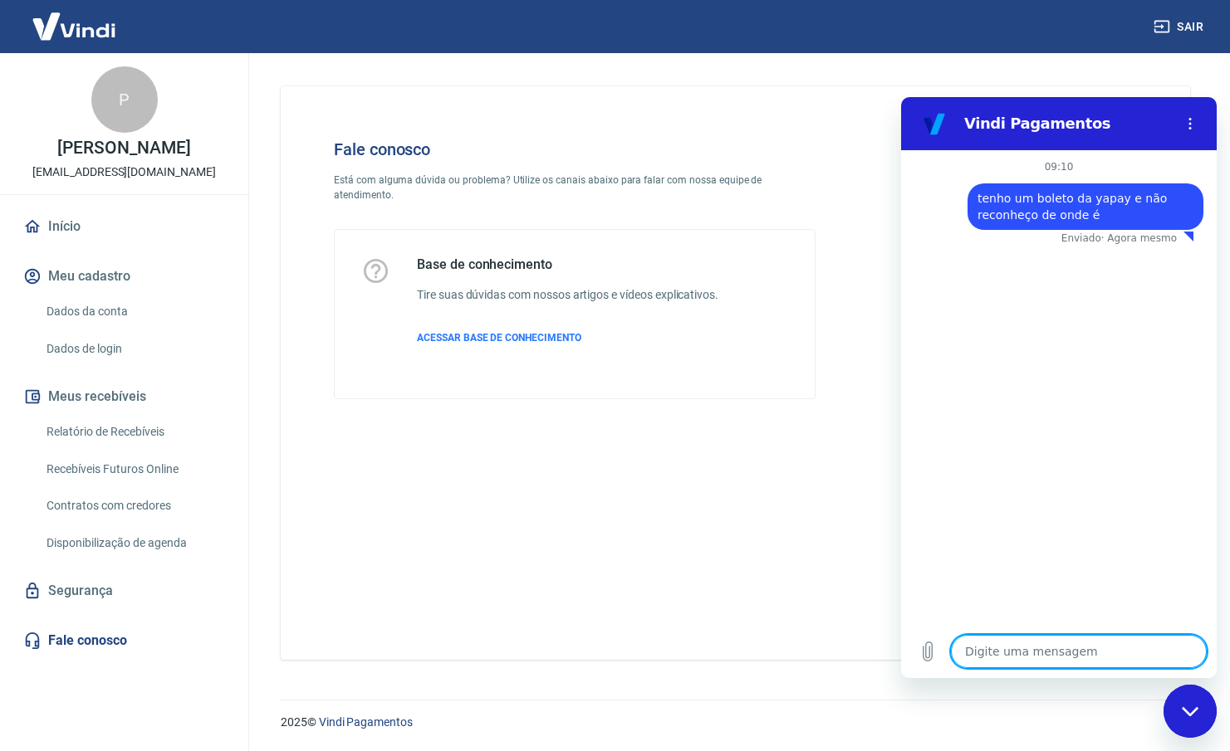
type textarea "x"
type textarea "p"
type textarea "x"
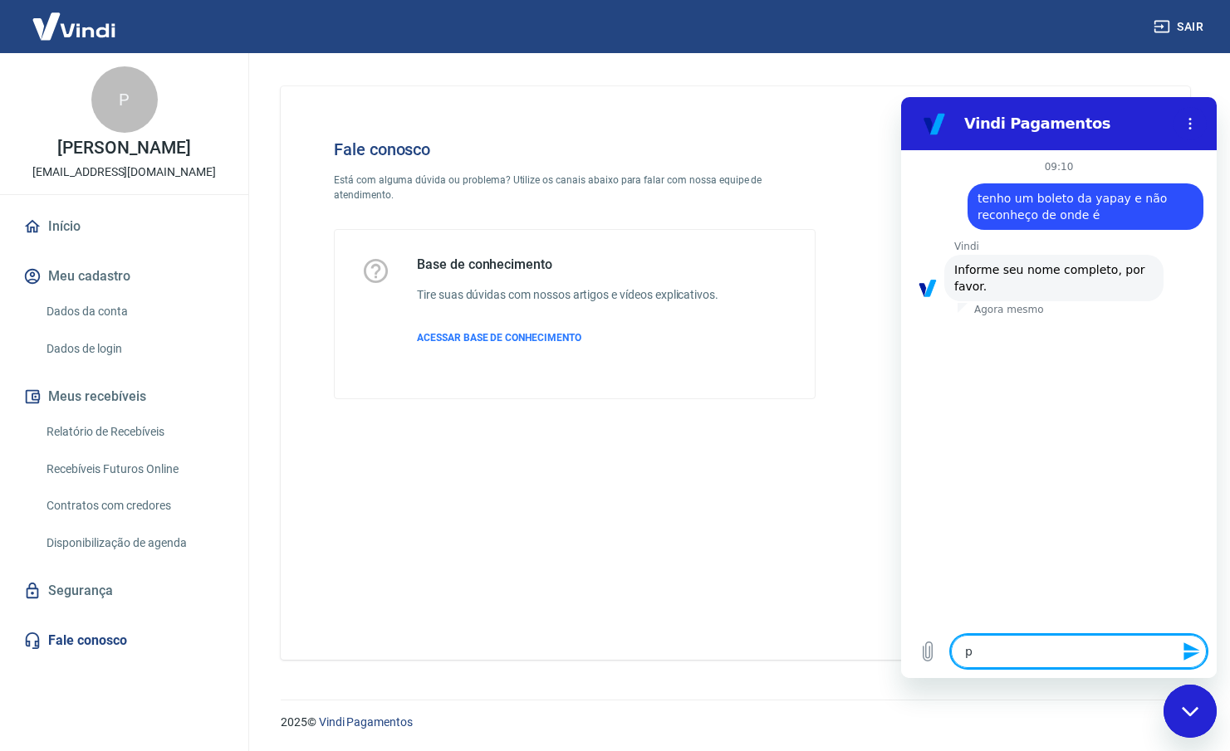
type textarea "pr"
type textarea "x"
type textarea "pri"
type textarea "x"
type textarea "pris"
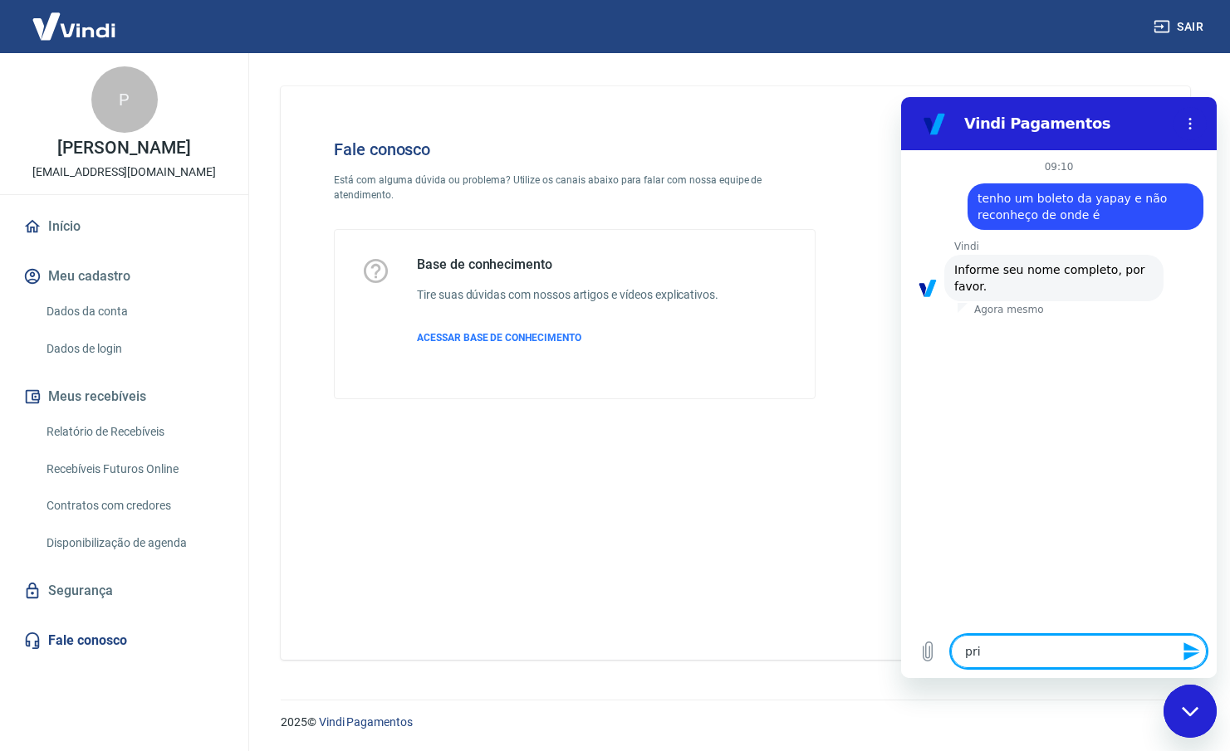
type textarea "x"
type textarea "prisc"
type textarea "x"
type textarea "prisci"
type textarea "x"
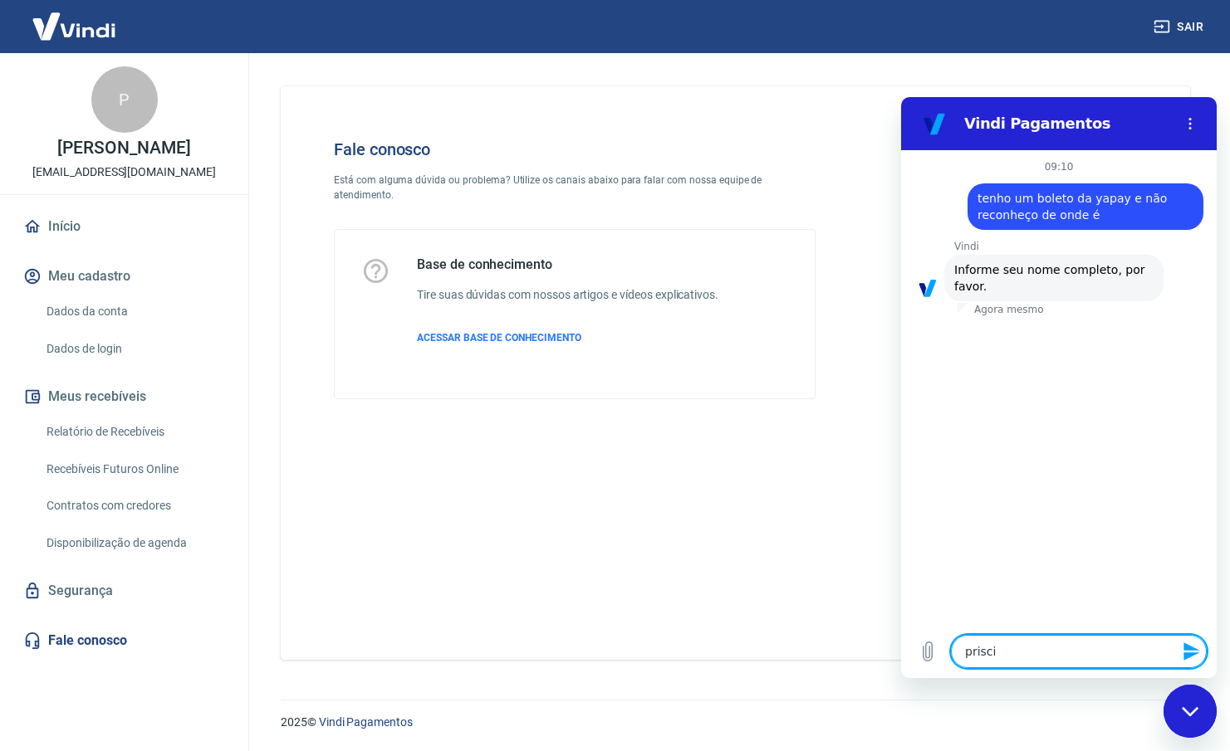
type textarea "priscil"
type textarea "x"
type textarea "priscila"
type textarea "x"
type textarea "priscila"
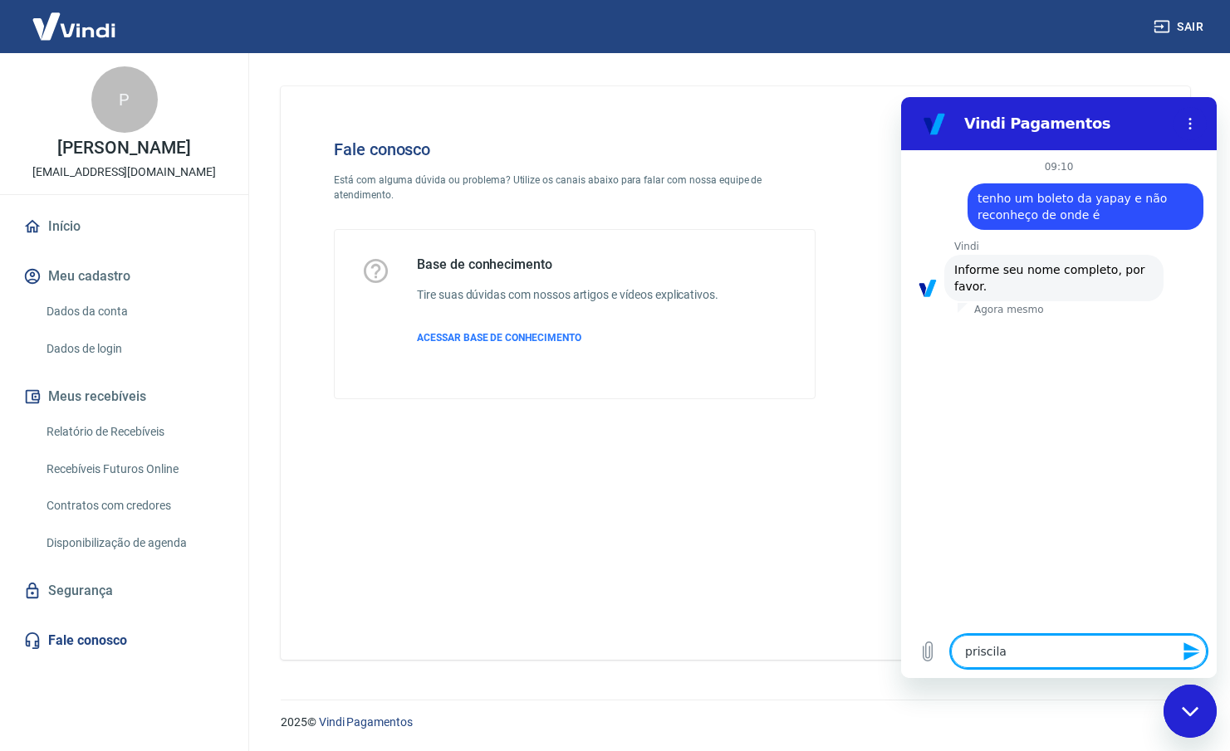
type textarea "x"
type textarea "priscila r"
type textarea "x"
type textarea "priscila ra"
type textarea "x"
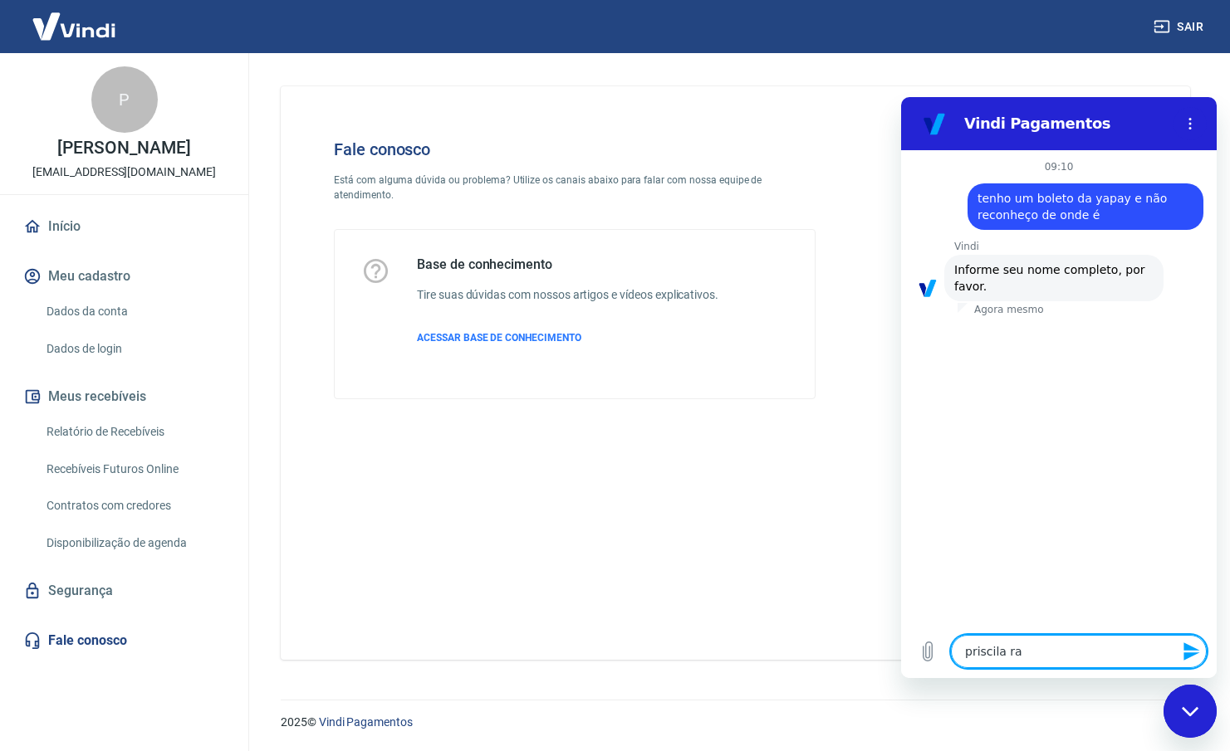
type textarea "priscila ram"
type textarea "x"
type textarea "priscila ramp"
type textarea "x"
type textarea "priscila rampi"
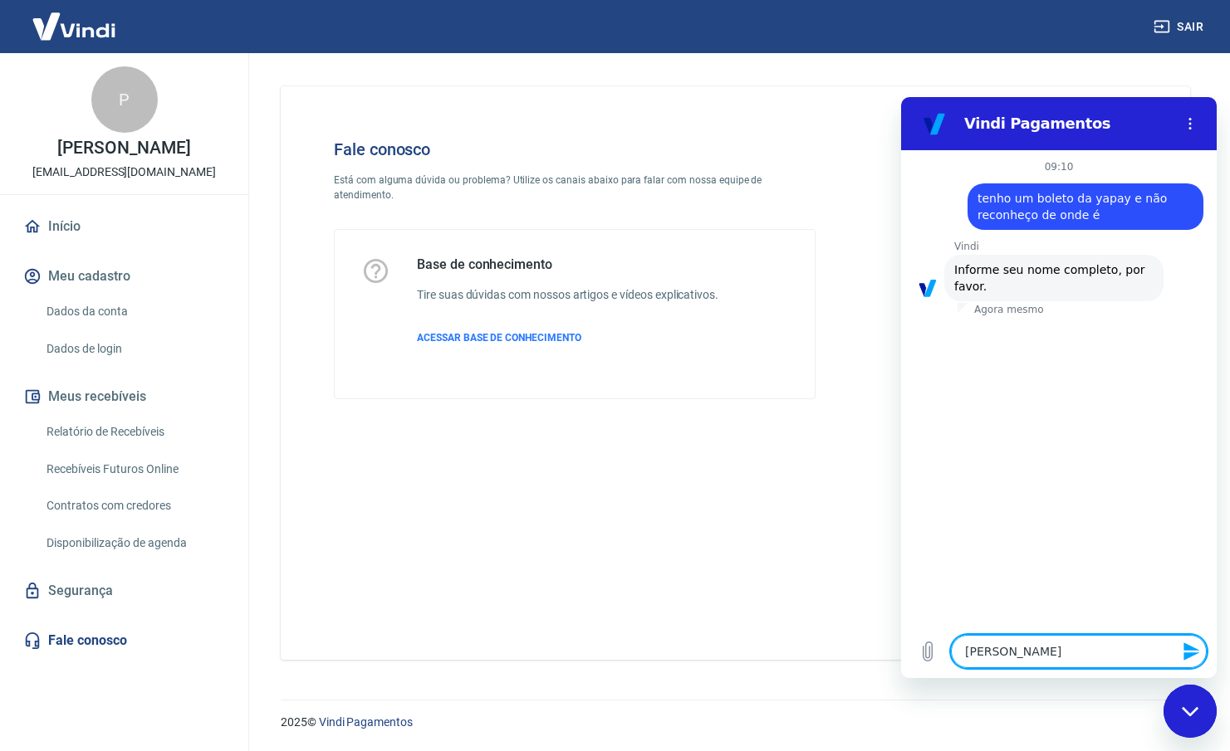
type textarea "x"
type textarea "priscila rampin"
type textarea "x"
type textarea "priscila rampini"
type textarea "x"
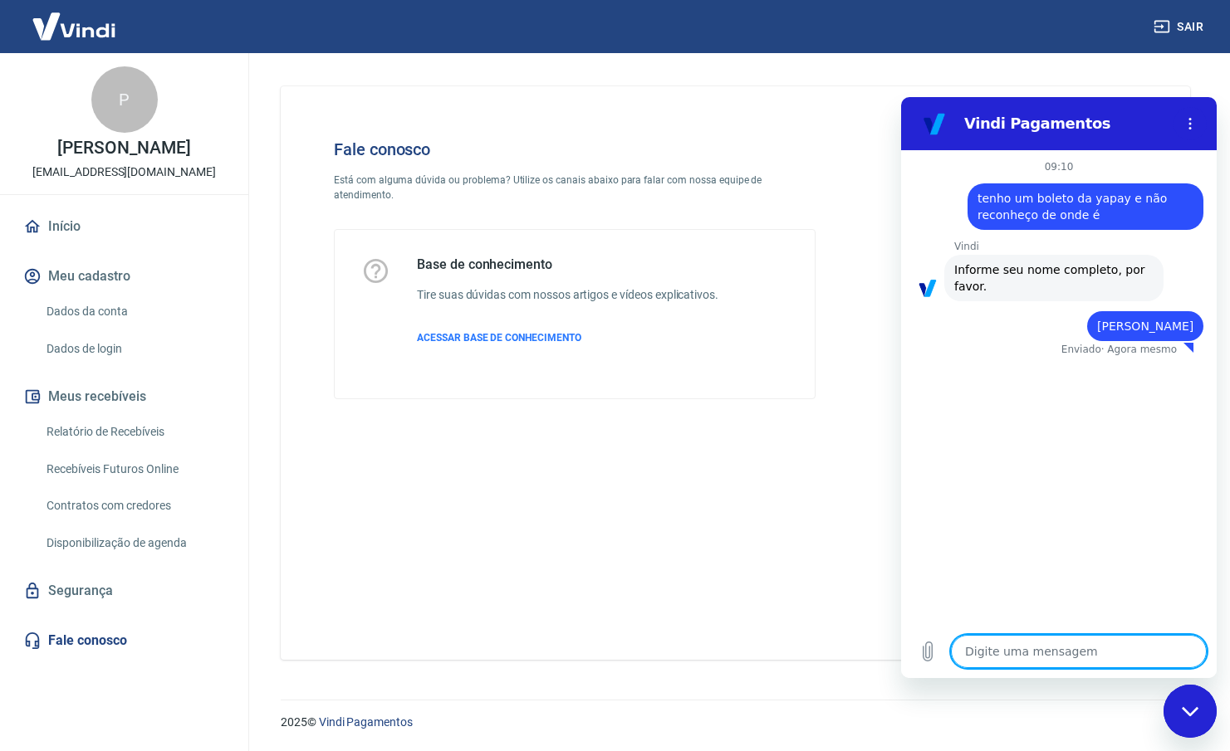
type textarea "x"
type textarea "2"
type textarea "x"
type textarea "21"
type textarea "x"
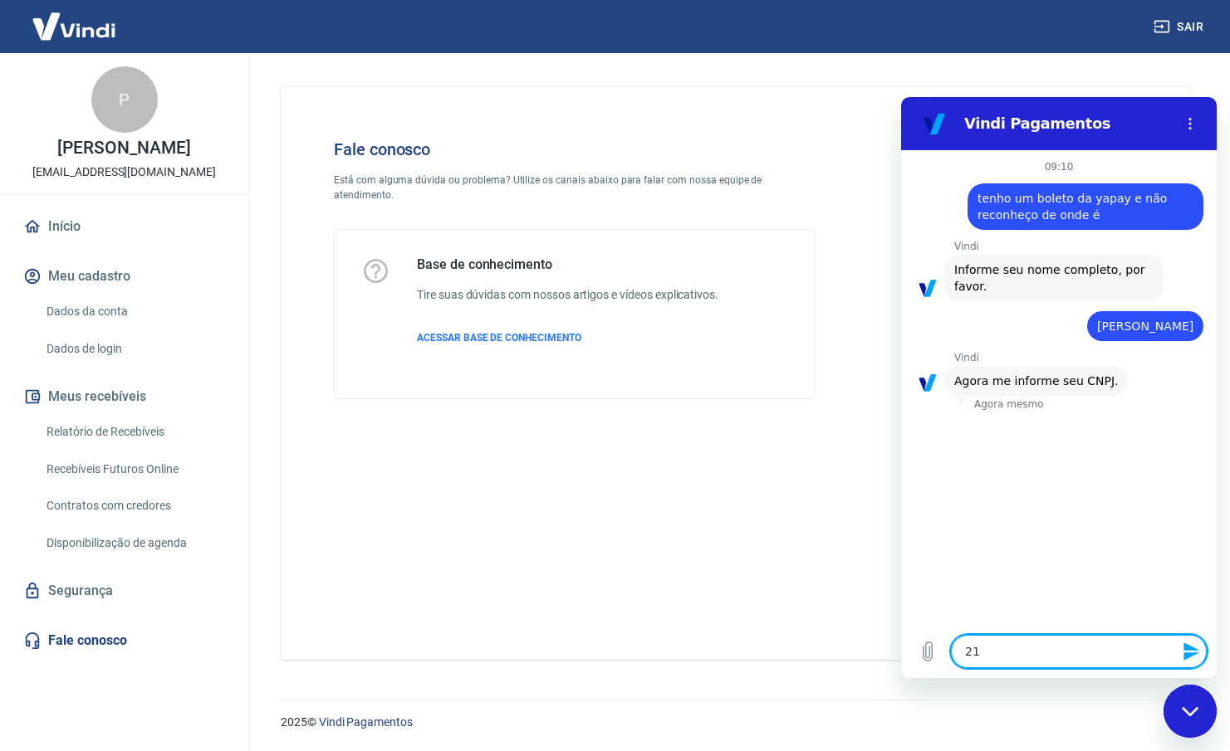
type textarea "215"
type textarea "x"
type textarea "2151"
type textarea "x"
type textarea "21510"
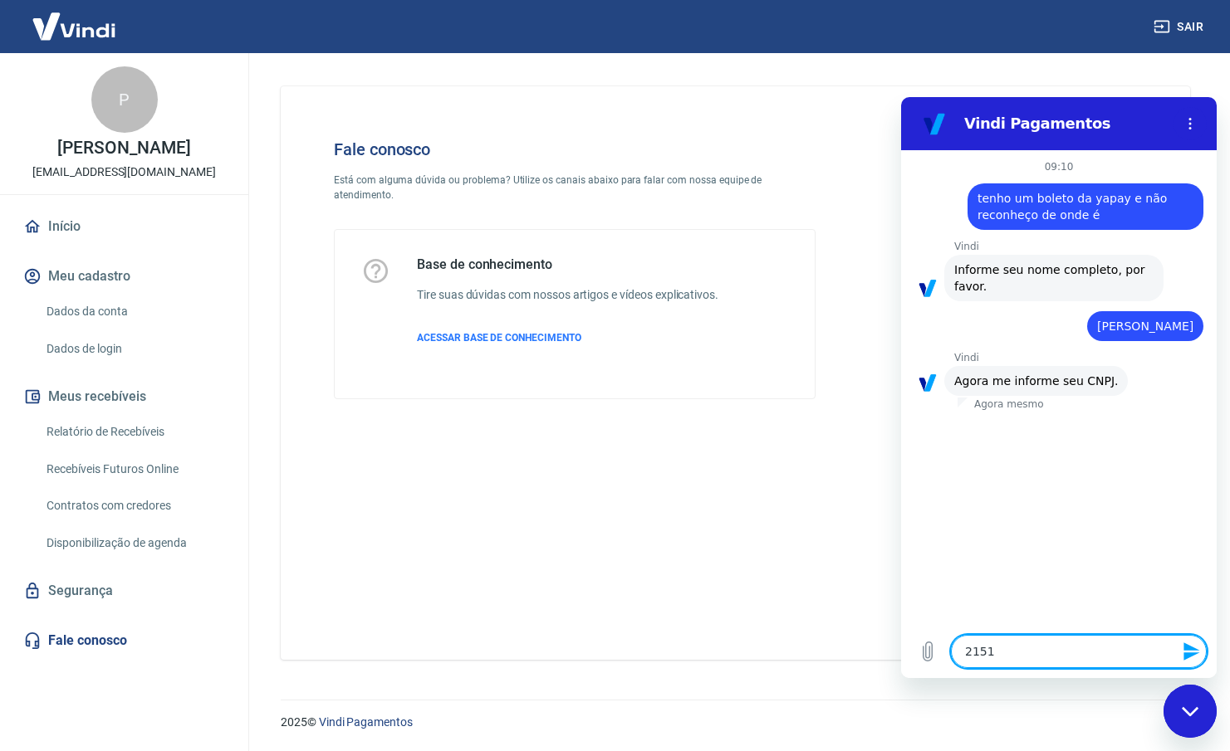
type textarea "x"
type textarea "215107"
type textarea "x"
type textarea "2151074"
type textarea "x"
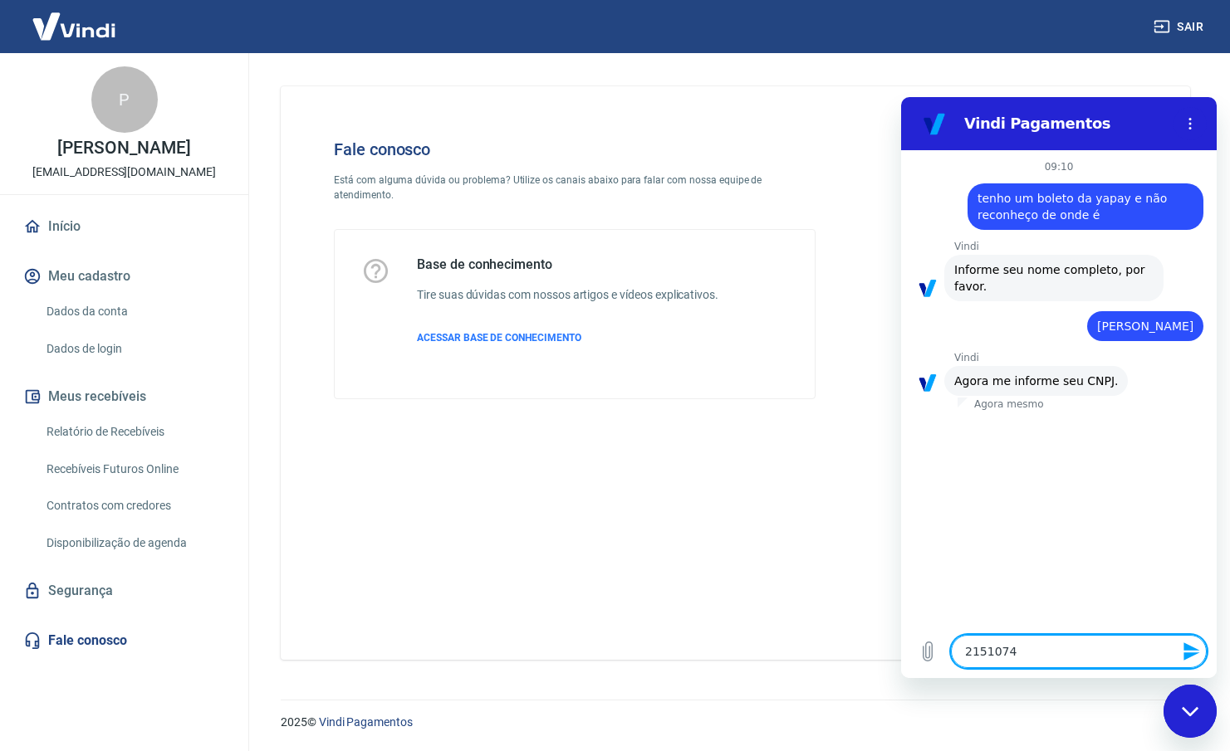
type textarea "21510745"
type textarea "x"
type textarea "215107450"
type textarea "x"
type textarea "2151074500"
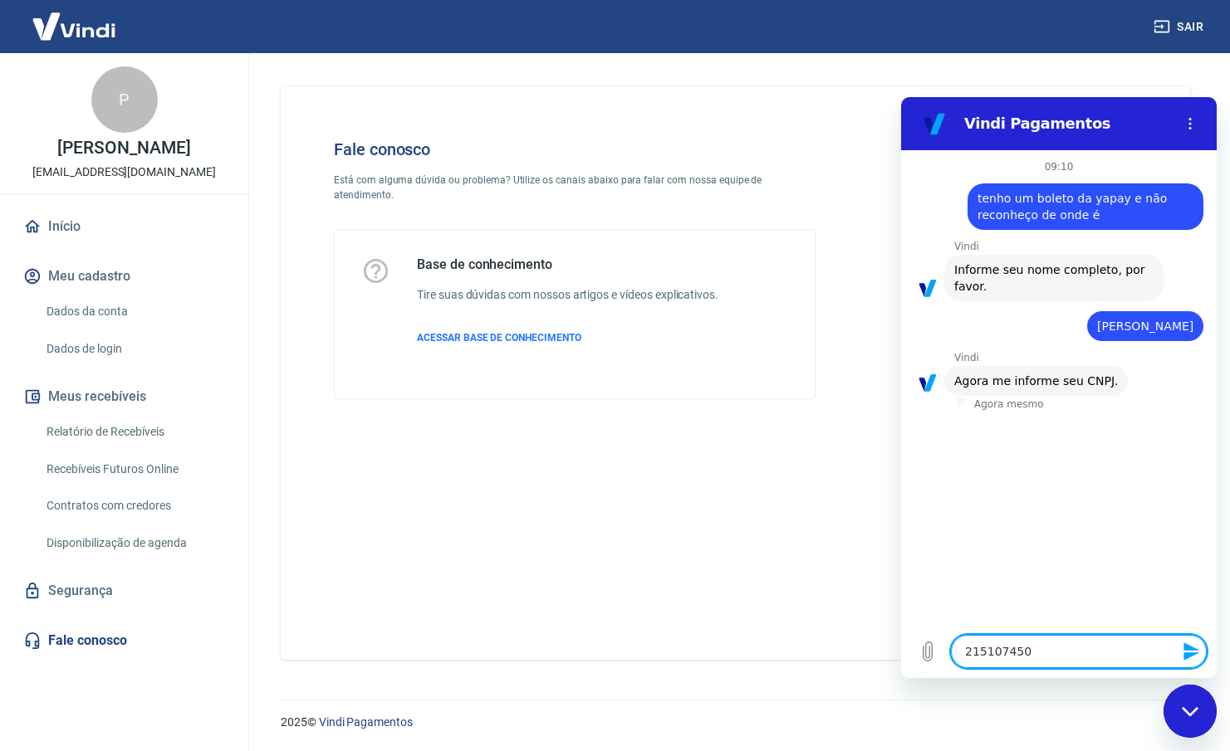
type textarea "x"
type textarea "21510745000"
type textarea "x"
type textarea "215107450001"
type textarea "x"
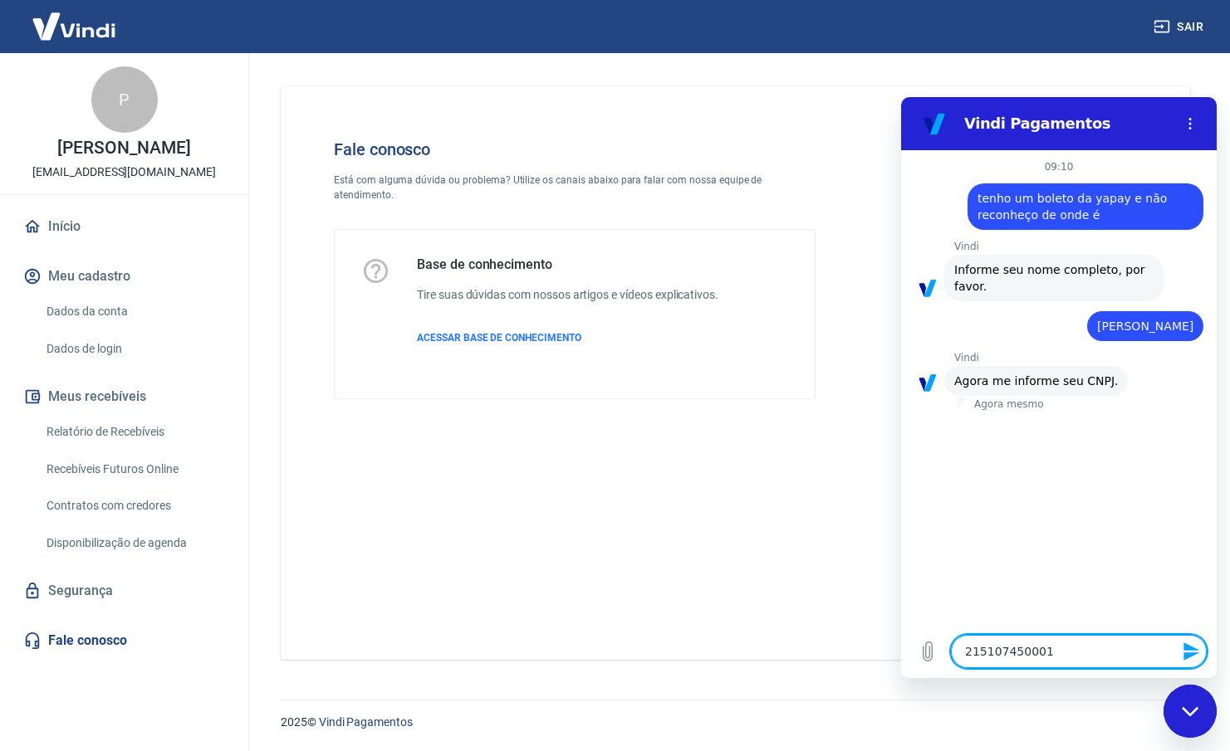
type textarea "2151074500017"
type textarea "x"
type textarea "21510745000170"
type textarea "x"
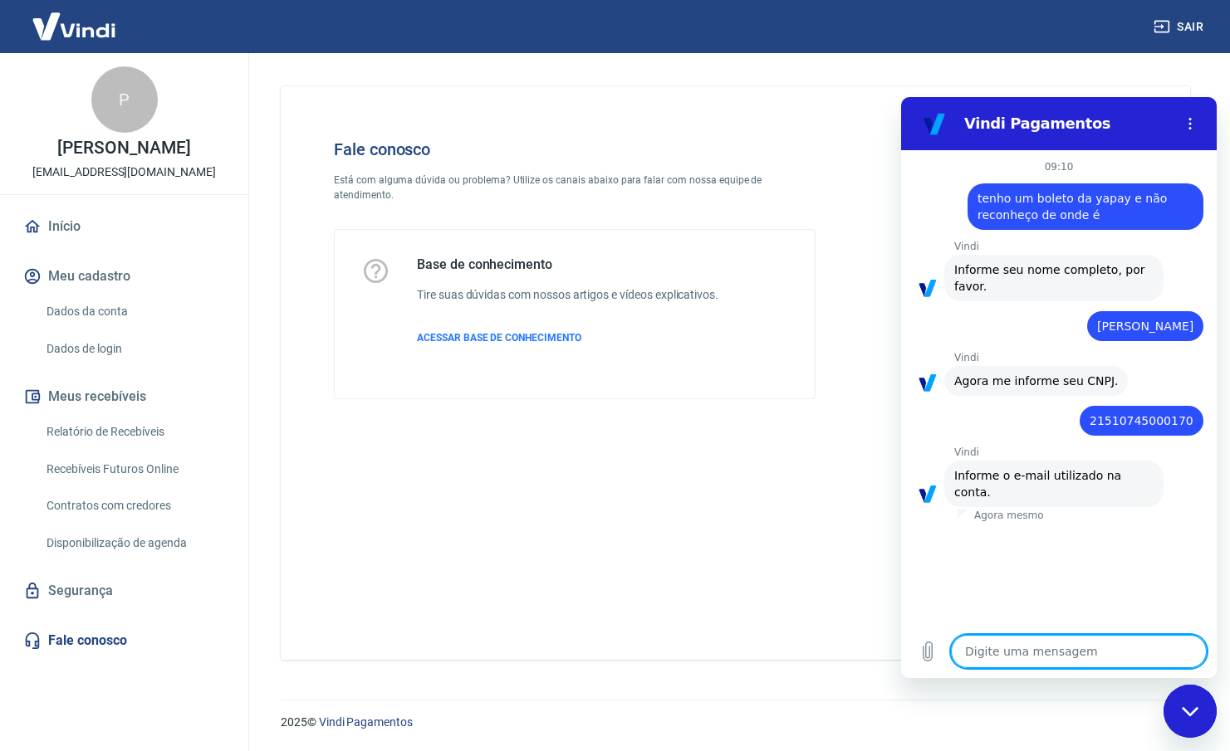
type textarea "p"
type textarea "x"
type textarea "pp"
type textarea "x"
type textarea "ppm"
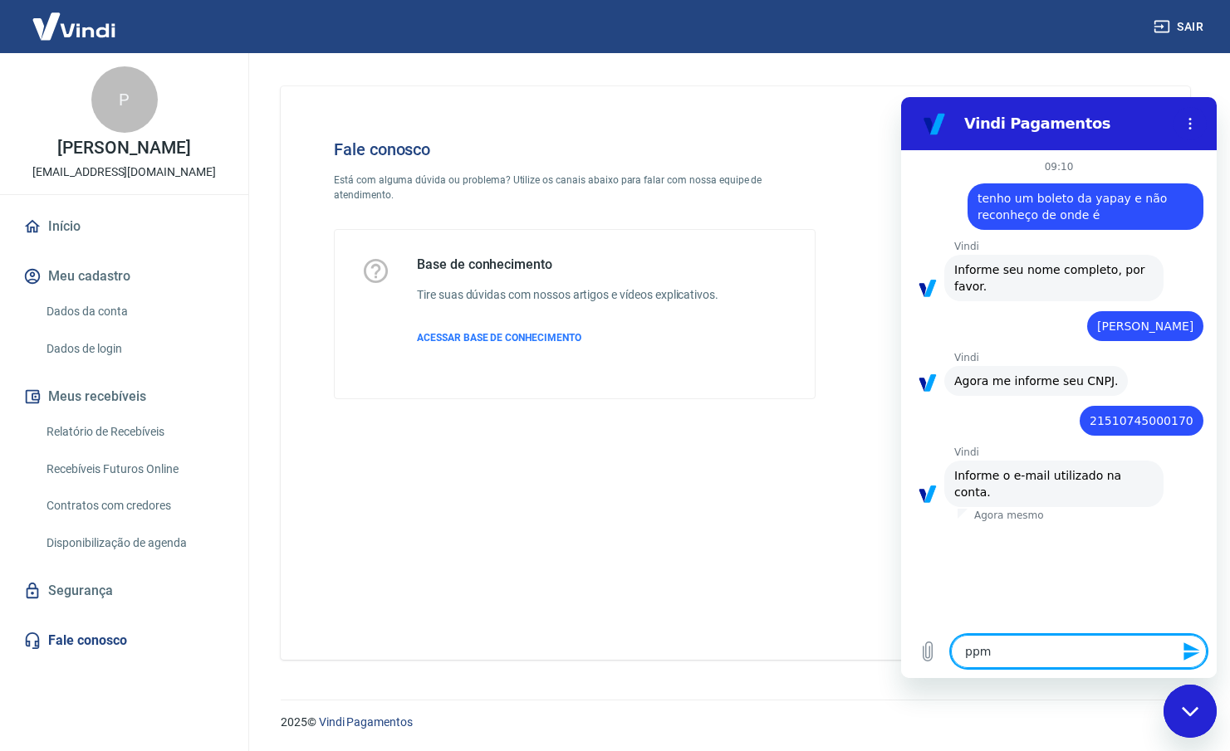
type textarea "x"
type textarea "ppmo"
type textarea "x"
type textarea "ppmot"
type textarea "x"
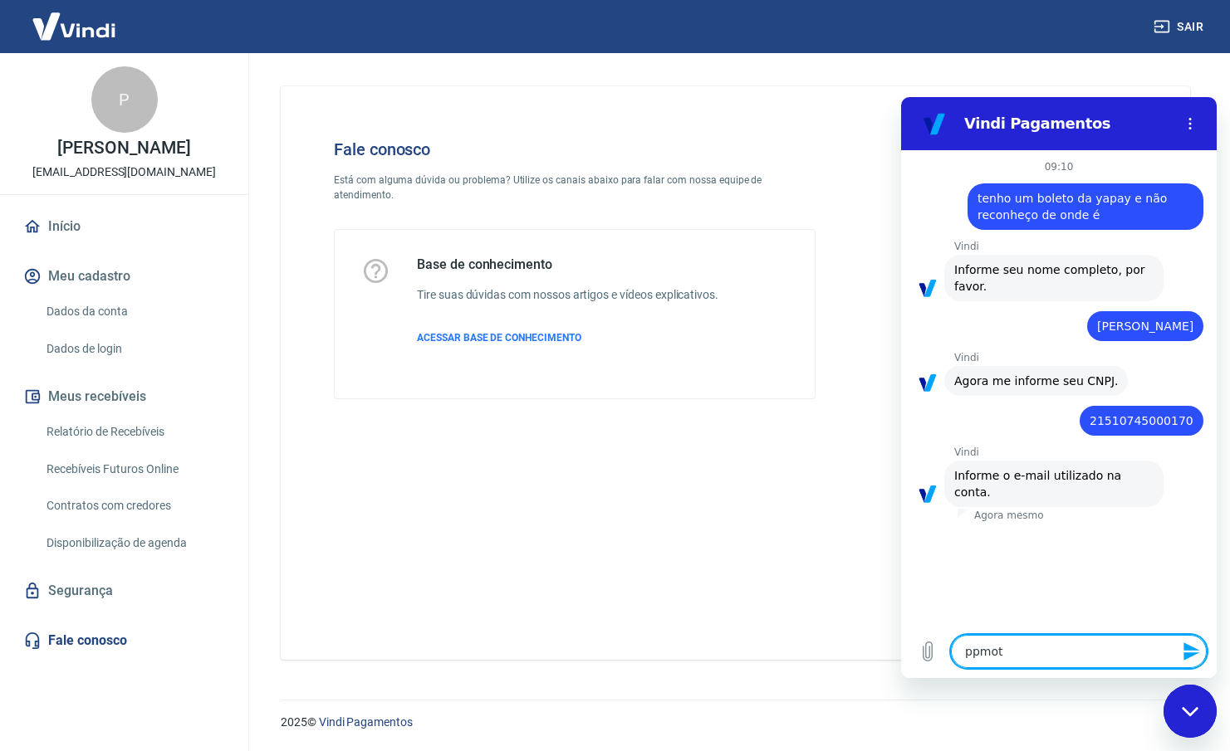
type textarea "ppmoto"
type textarea "x"
type textarea "ppmotop"
type textarea "x"
type textarea "ppmotope"
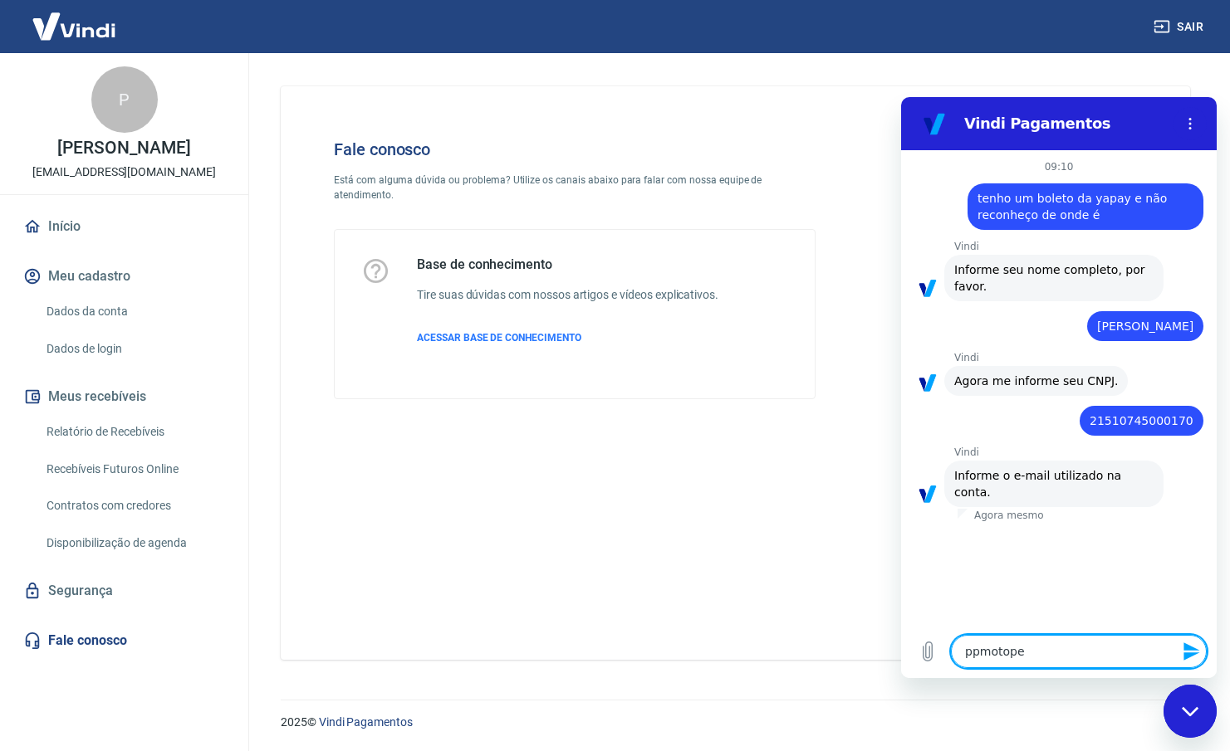
type textarea "x"
type textarea "ppmotopec"
type textarea "x"
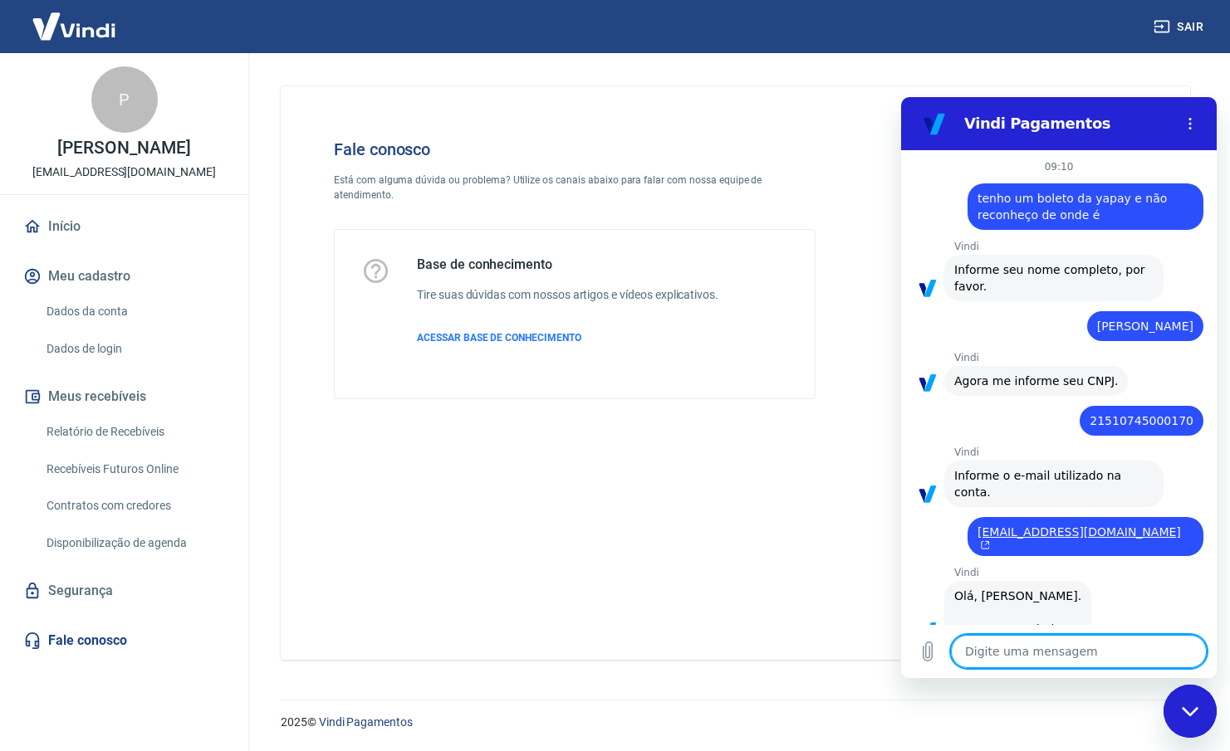
scroll to position [356, 0]
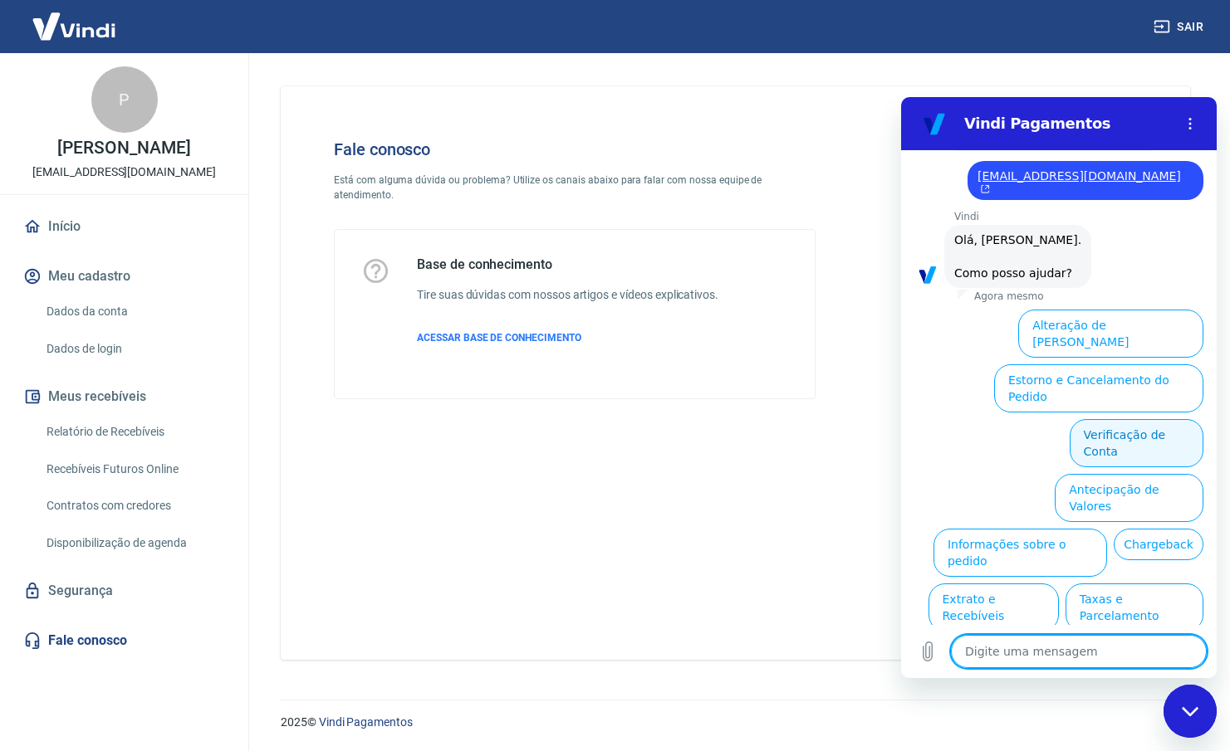
click at [1103, 419] on button "Verificação de Conta" at bounding box center [1136, 443] width 134 height 48
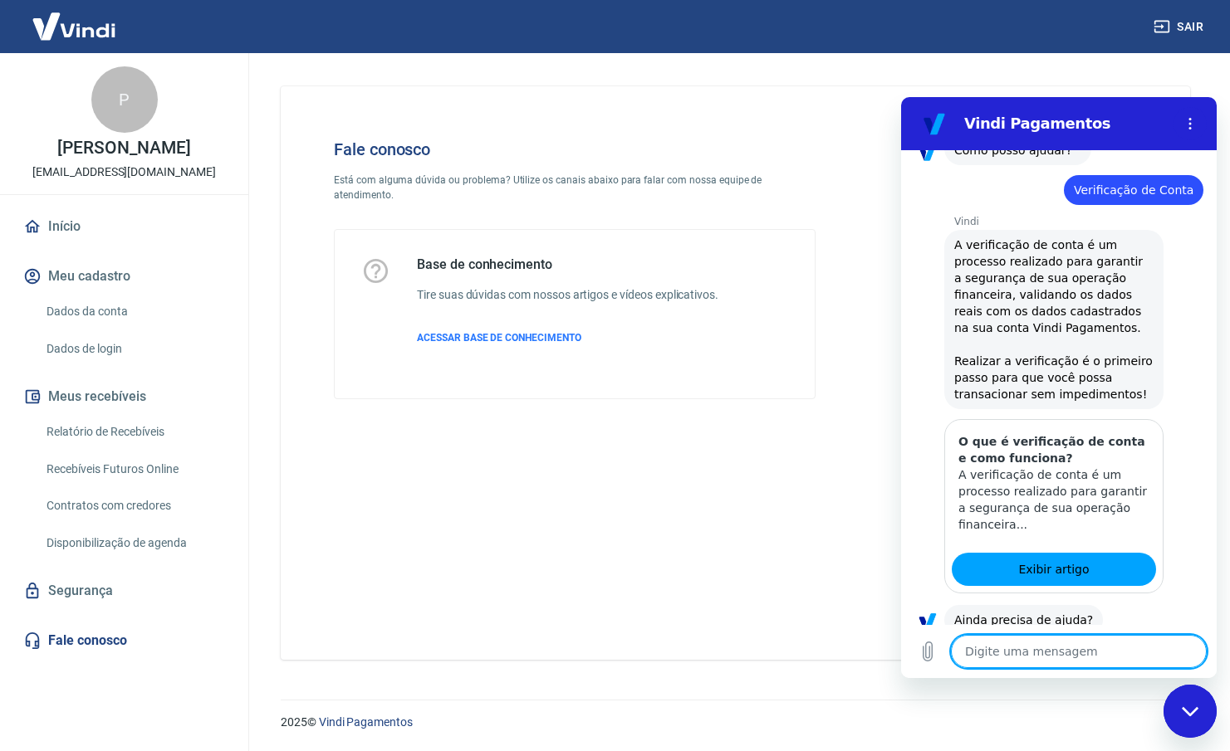
scroll to position [521, 0]
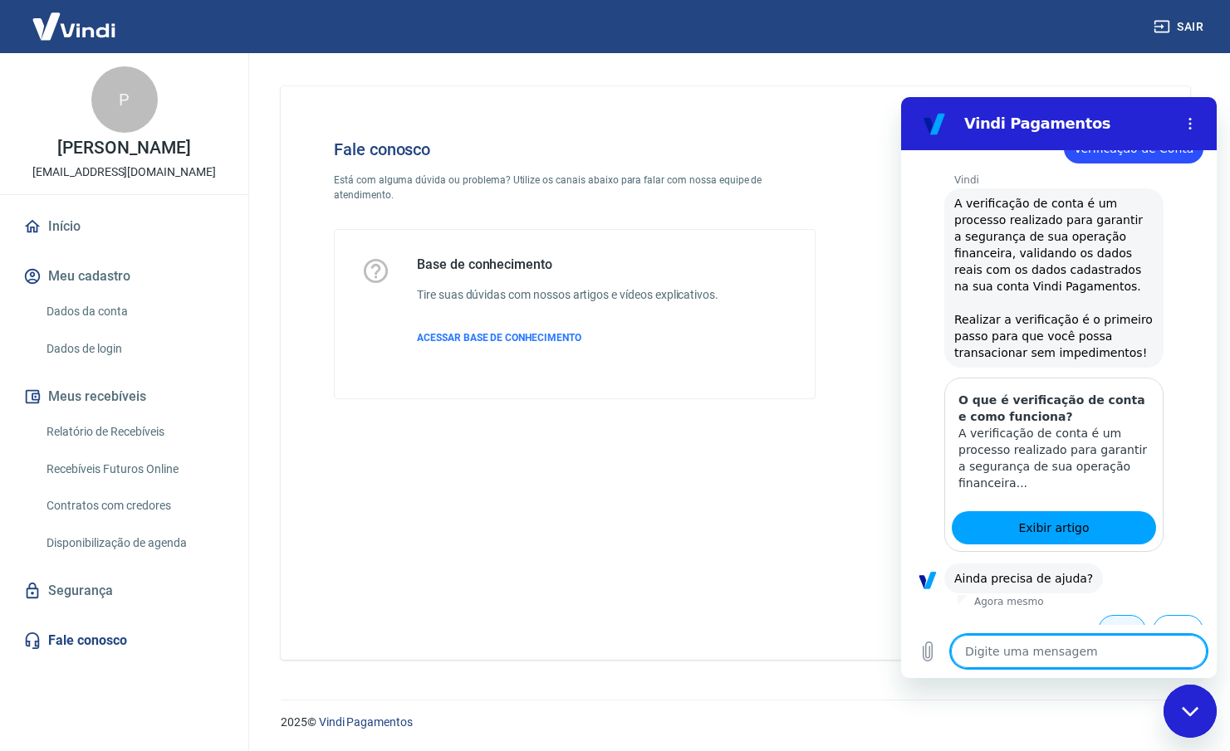
click at [1108, 615] on button "Sim" at bounding box center [1122, 631] width 48 height 32
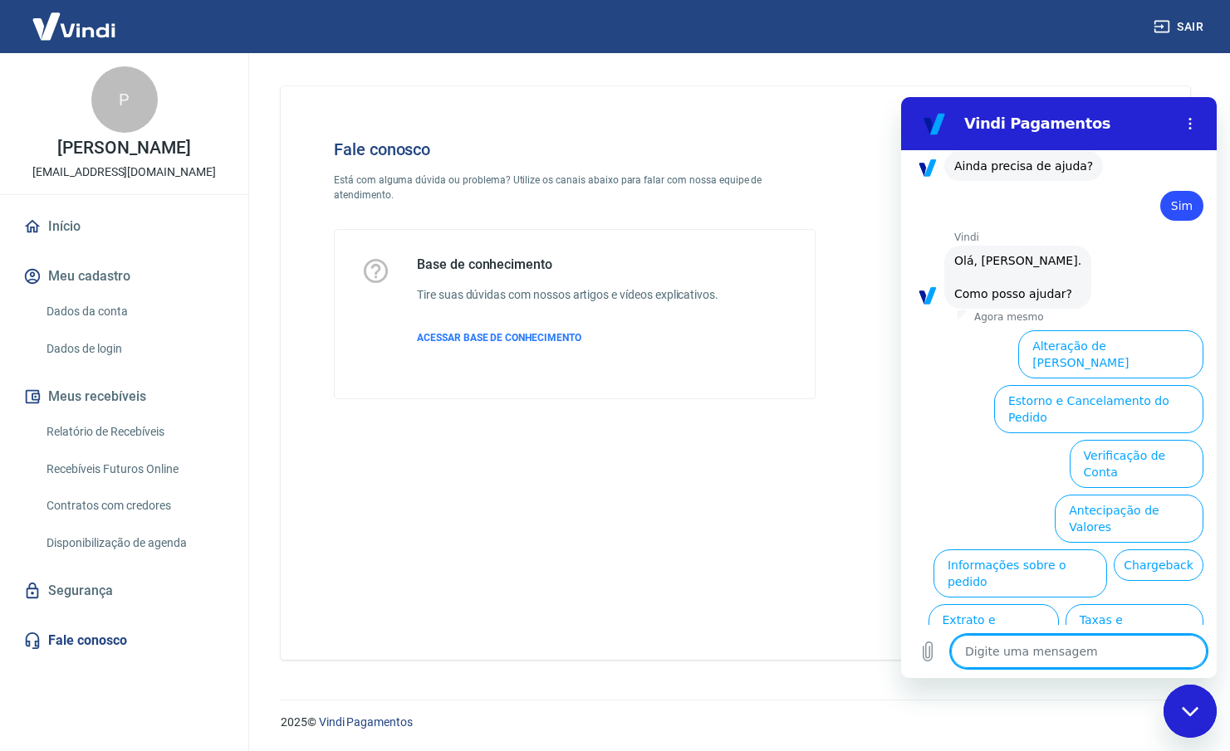
scroll to position [954, 0]
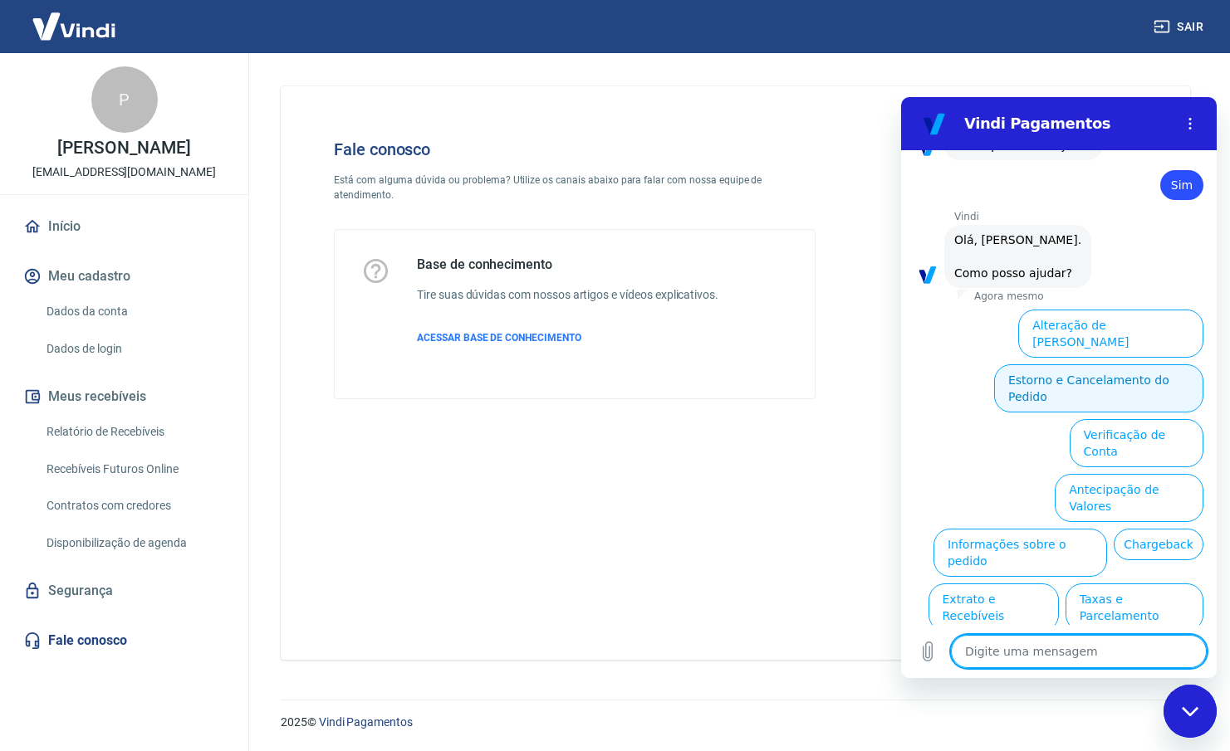
click at [1102, 364] on button "Estorno e Cancelamento do Pedido" at bounding box center [1098, 388] width 209 height 48
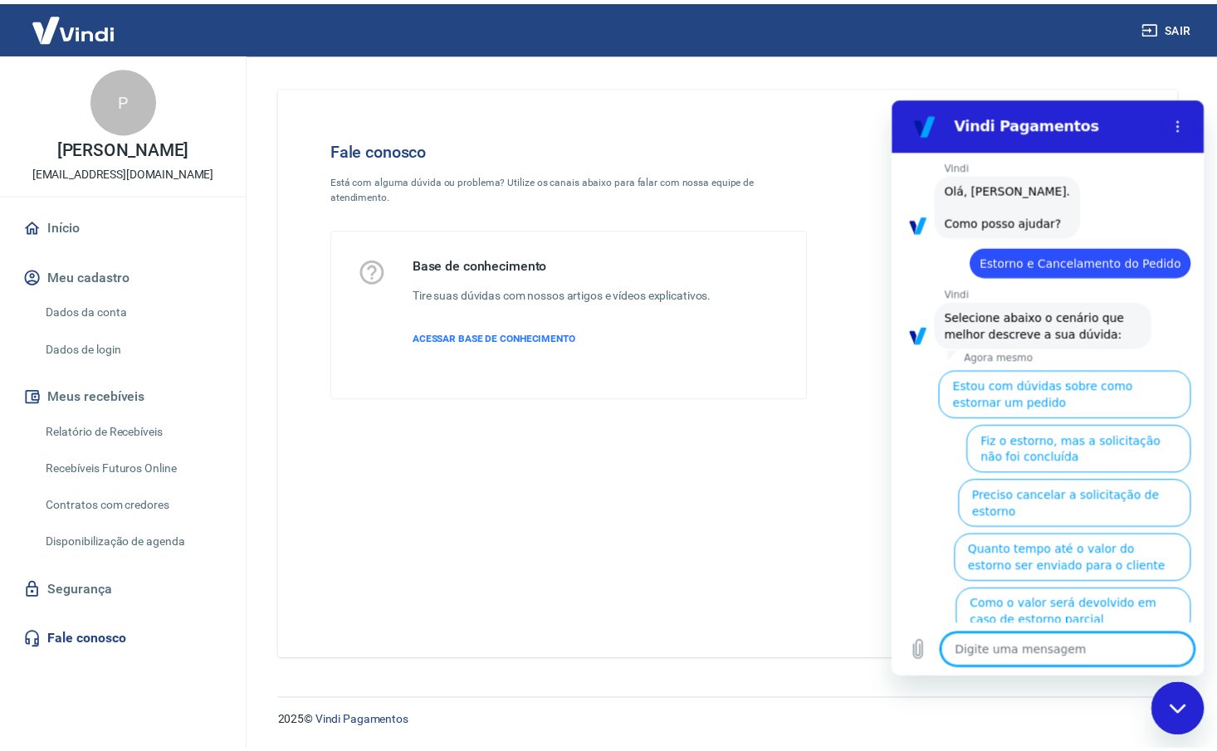
scroll to position [1017, 0]
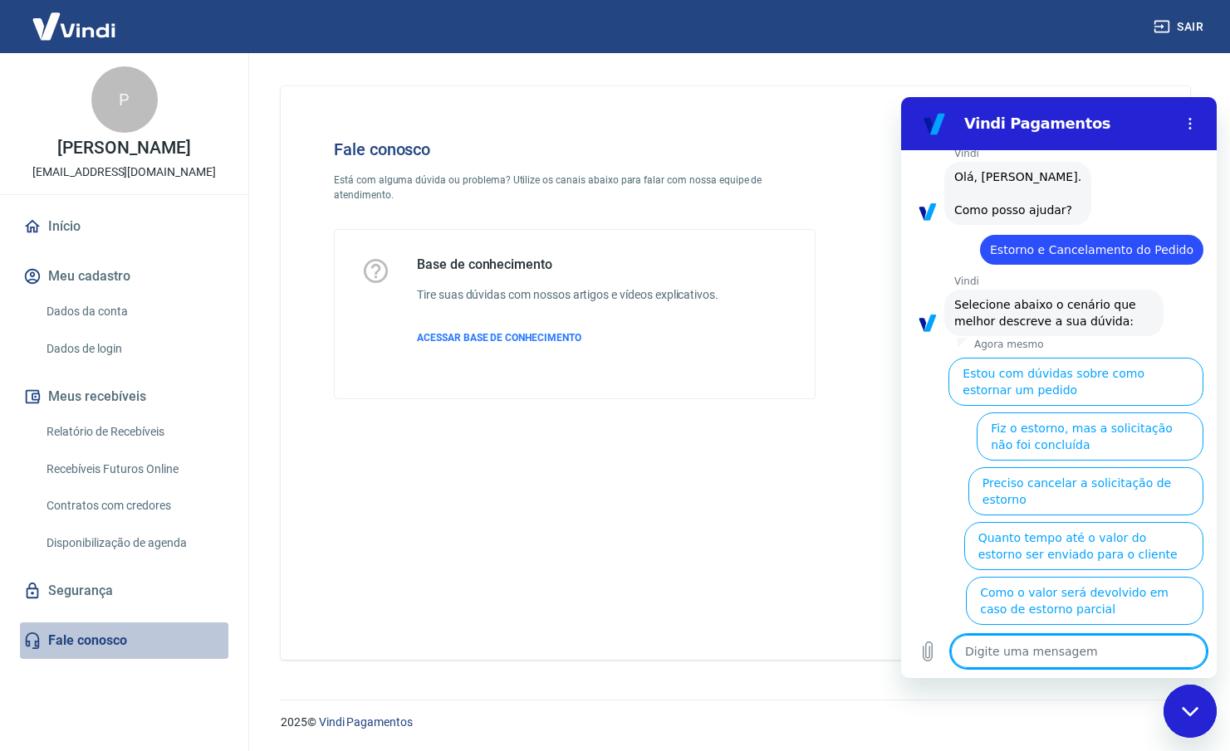
click at [67, 638] on link "Fale conosco" at bounding box center [124, 641] width 208 height 37
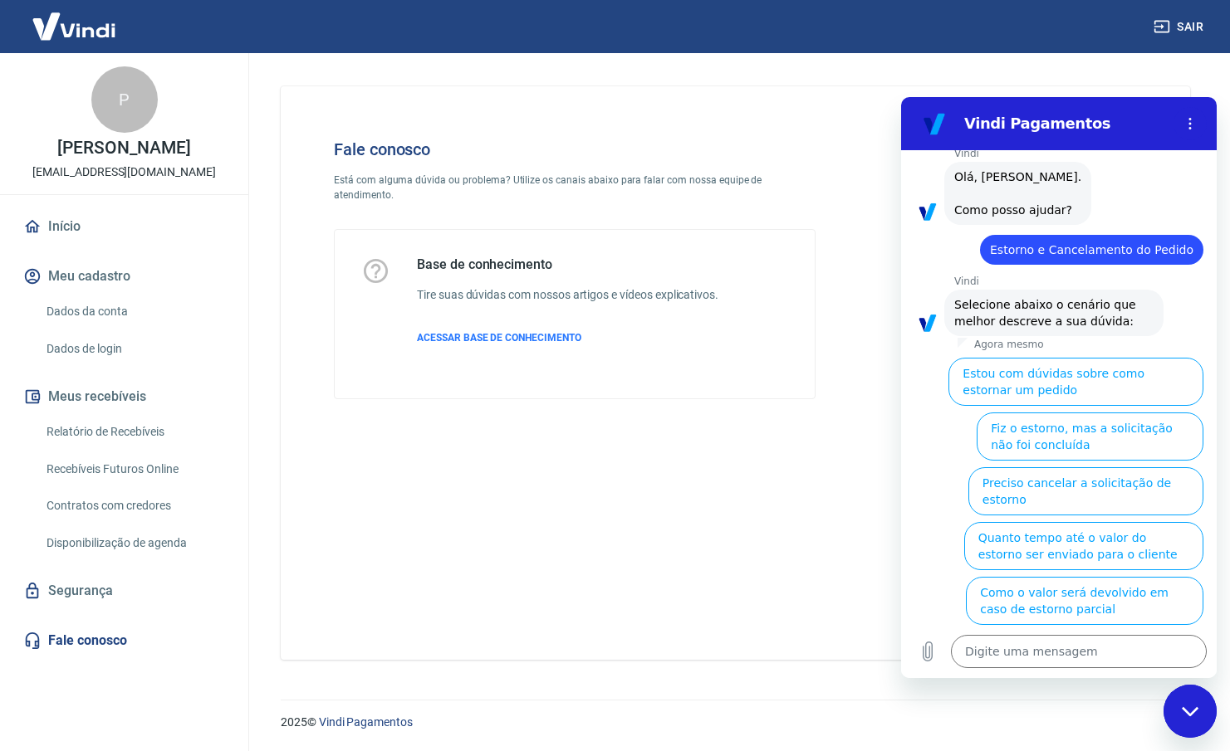
click at [1172, 712] on div "Fechar janela de mensagens" at bounding box center [1190, 712] width 50 height 50
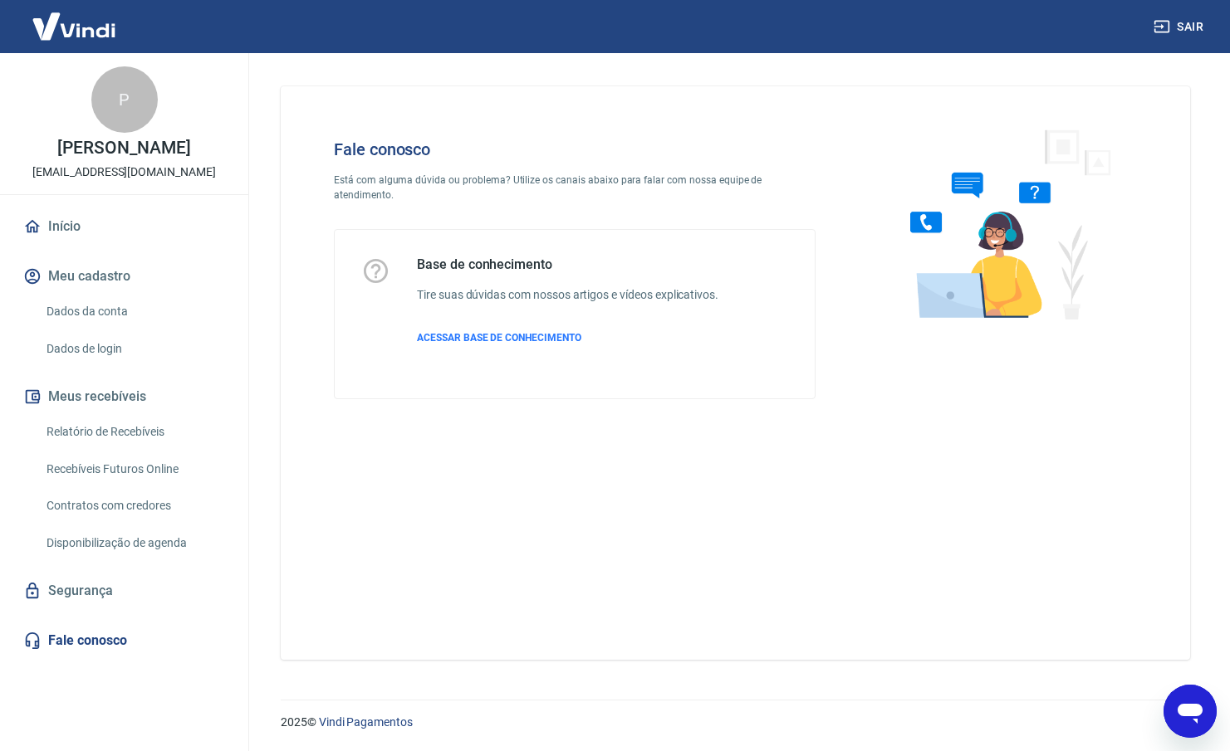
click at [120, 643] on link "Fale conosco" at bounding box center [124, 641] width 208 height 37
click at [130, 508] on link "Contratos com credores" at bounding box center [134, 506] width 188 height 34
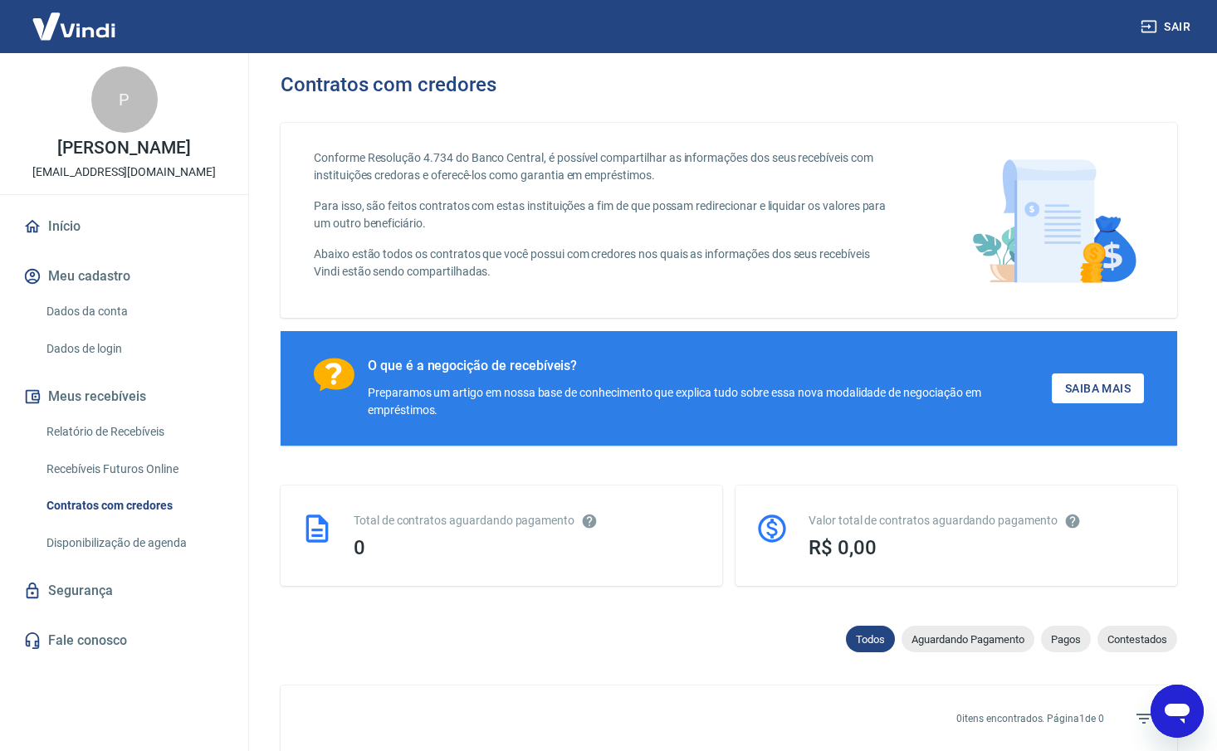
click at [1171, 24] on button "Sair" at bounding box center [1167, 27] width 60 height 31
